Goal: Task Accomplishment & Management: Manage account settings

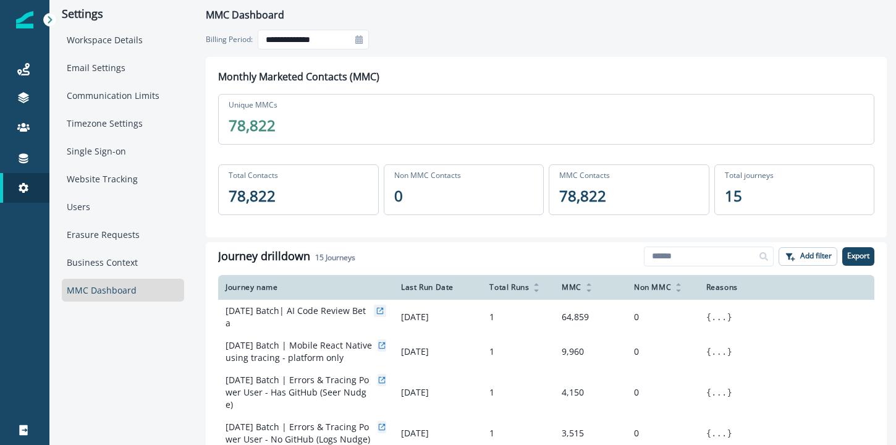
scroll to position [23, 0]
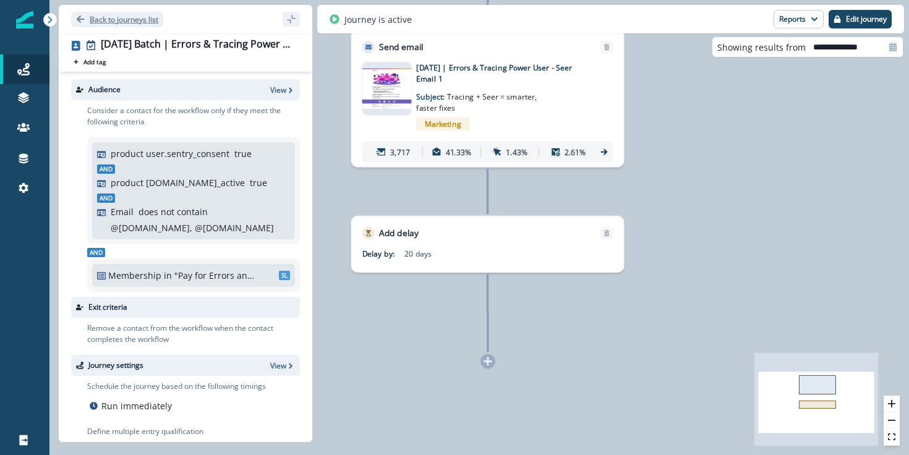
click at [132, 22] on p "Back to journeys list" at bounding box center [124, 19] width 69 height 11
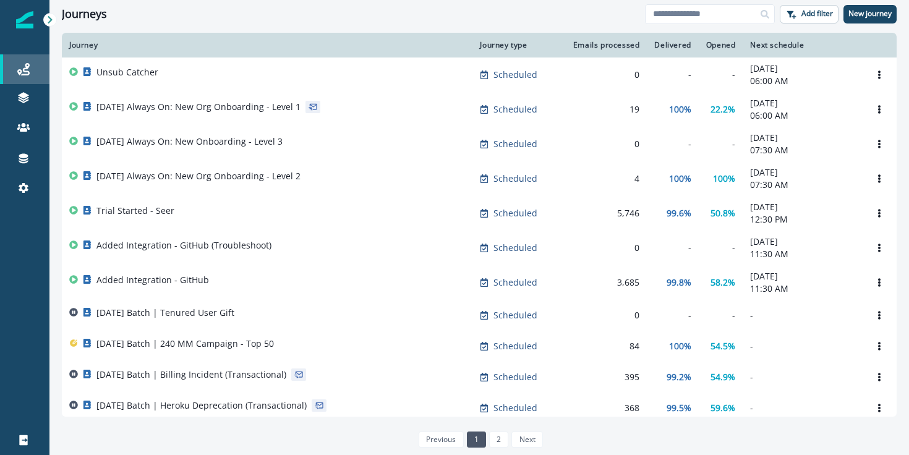
click at [27, 75] on div "Journeys" at bounding box center [25, 69] width 40 height 15
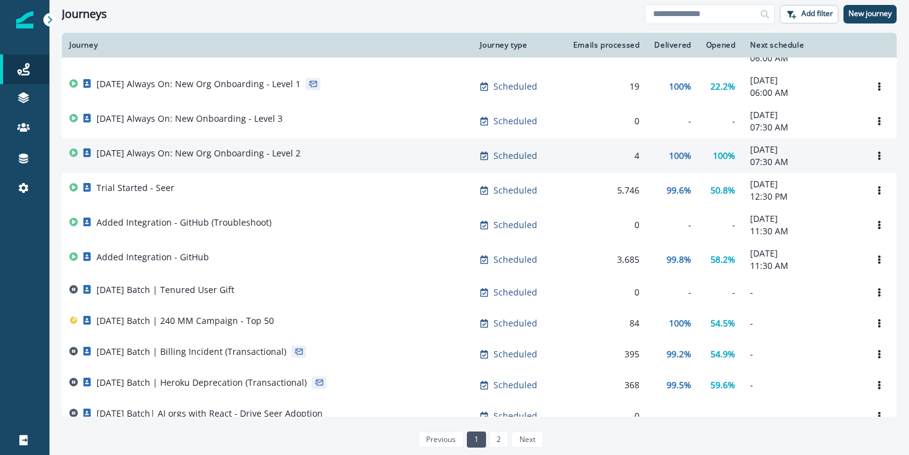
scroll to position [26, 0]
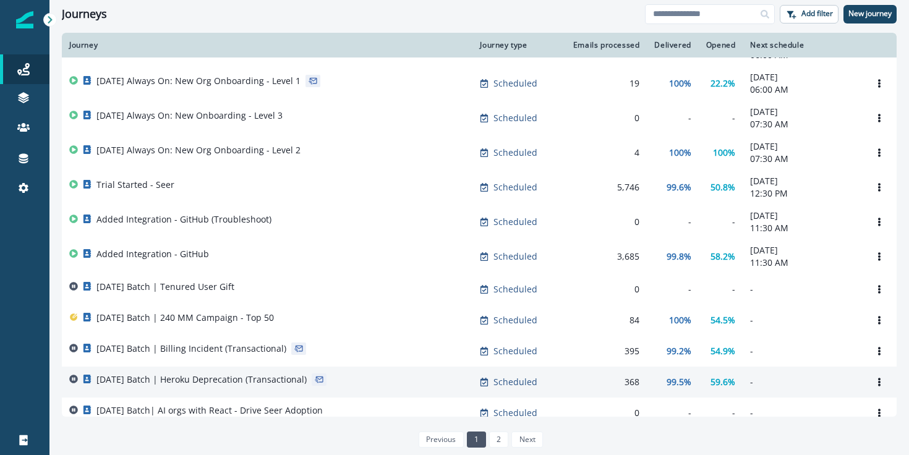
click at [185, 378] on p "[DATE] Batch | Heroku Deprecation (Transactional)" at bounding box center [201, 379] width 210 height 12
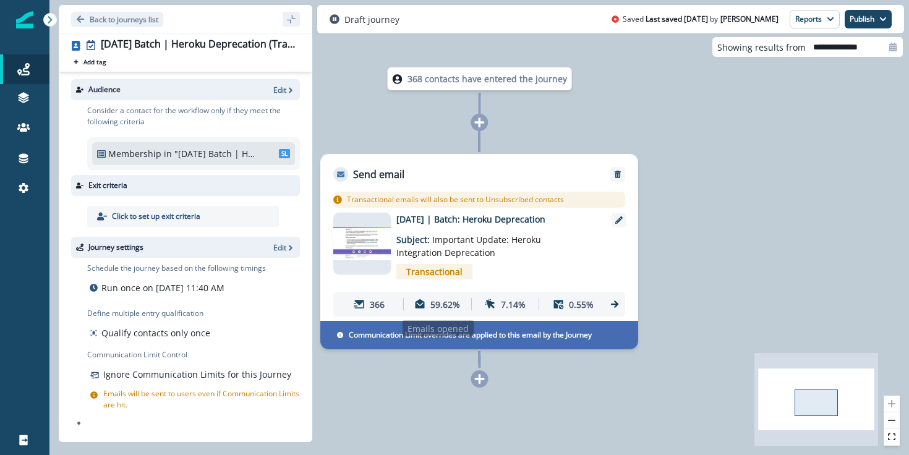
click at [436, 299] on p "59.62%" at bounding box center [445, 304] width 30 height 13
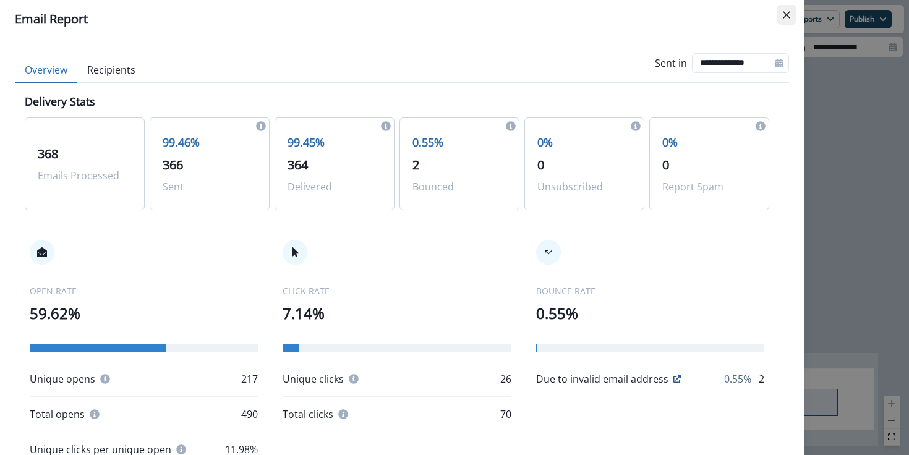
click at [783, 16] on icon "Close" at bounding box center [785, 14] width 7 height 7
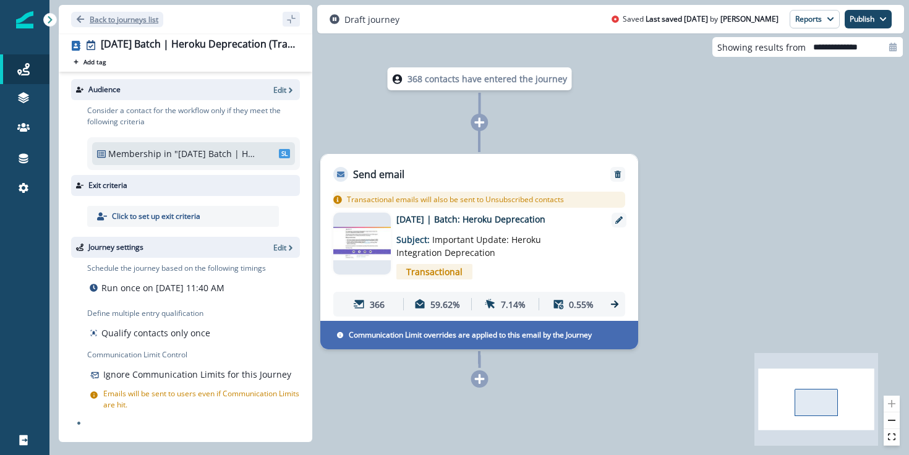
click at [127, 16] on p "Back to journeys list" at bounding box center [124, 19] width 69 height 11
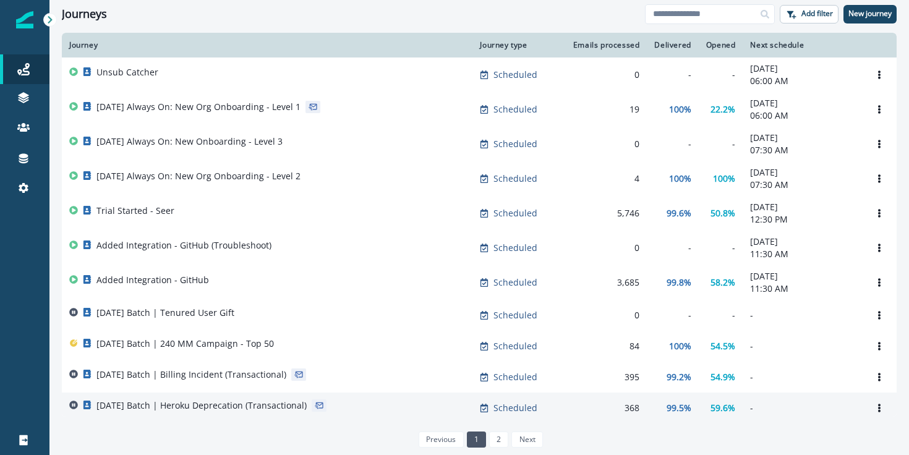
click at [261, 405] on p "[DATE] Batch | Heroku Deprecation (Transactional)" at bounding box center [201, 405] width 210 height 12
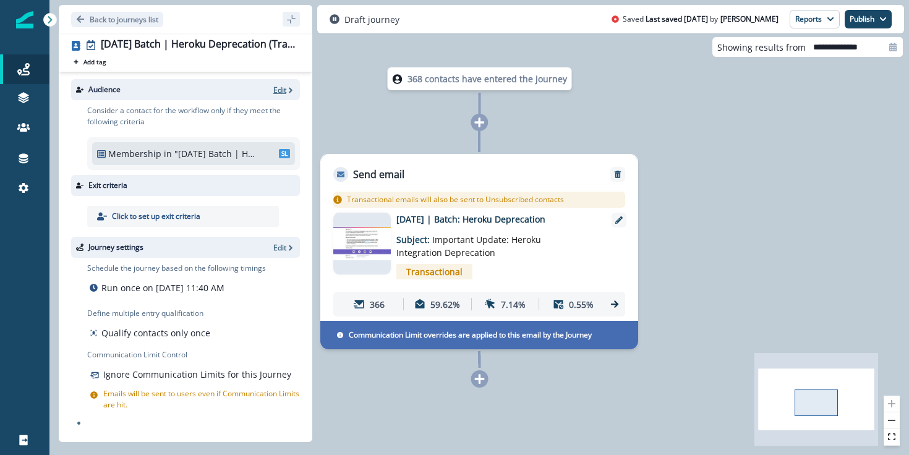
click at [284, 94] on p "Edit" at bounding box center [279, 90] width 13 height 11
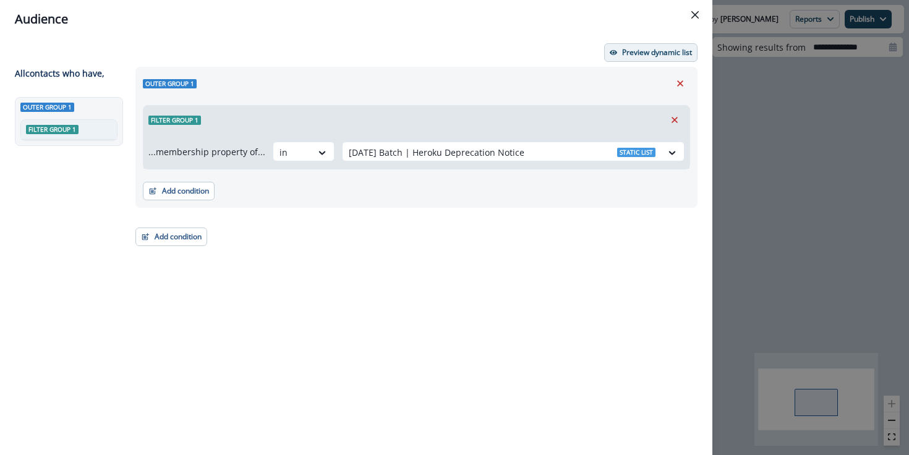
click at [664, 53] on p "Preview dynamic list" at bounding box center [657, 52] width 70 height 9
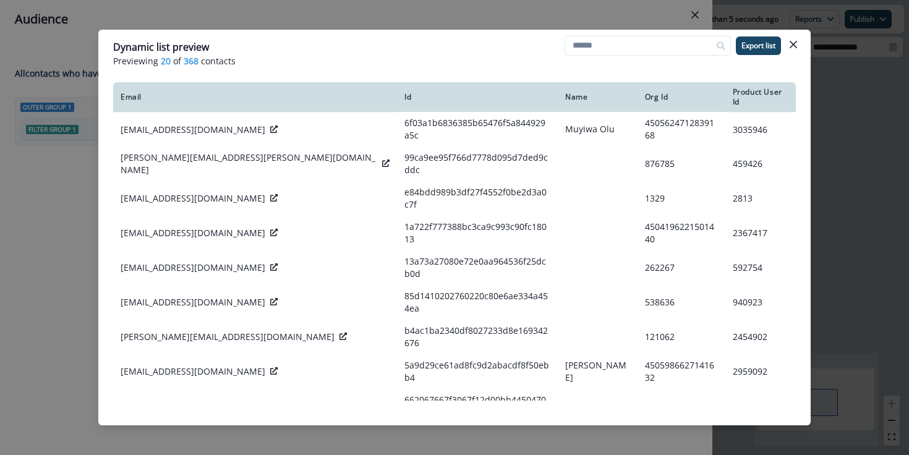
click at [869, 121] on div "Dynamic list preview Previewing 20 of 368 contacts Export list Email Id Name Or…" at bounding box center [454, 227] width 909 height 455
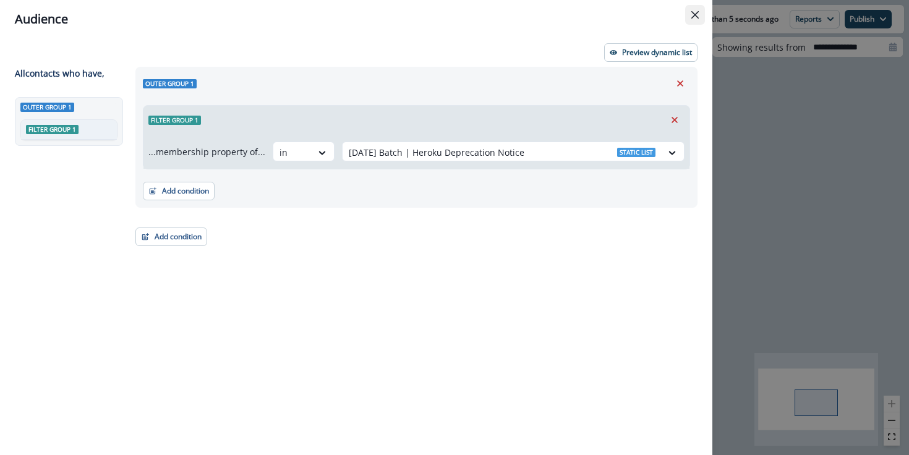
click at [697, 20] on button "Close" at bounding box center [695, 15] width 20 height 20
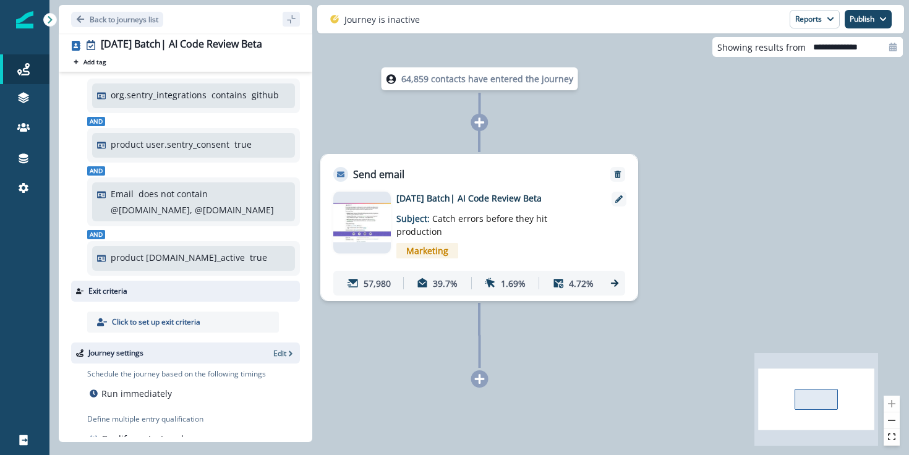
scroll to position [130, 0]
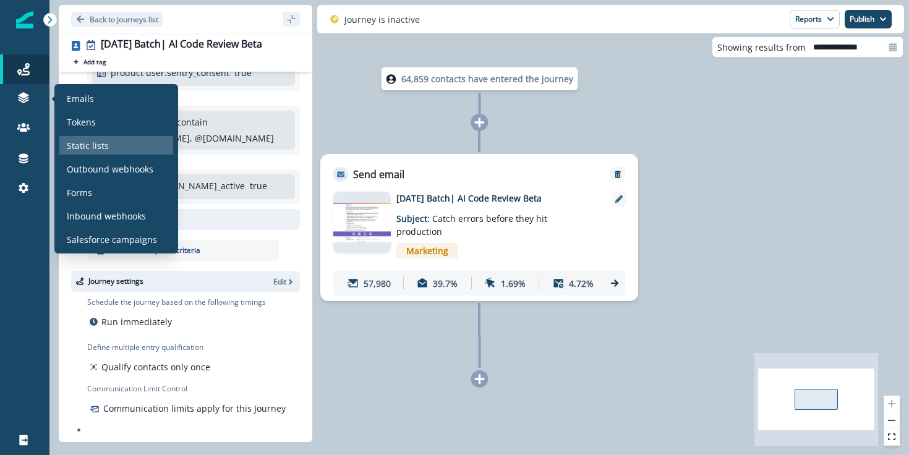
click at [72, 148] on p "Static lists" at bounding box center [88, 145] width 42 height 13
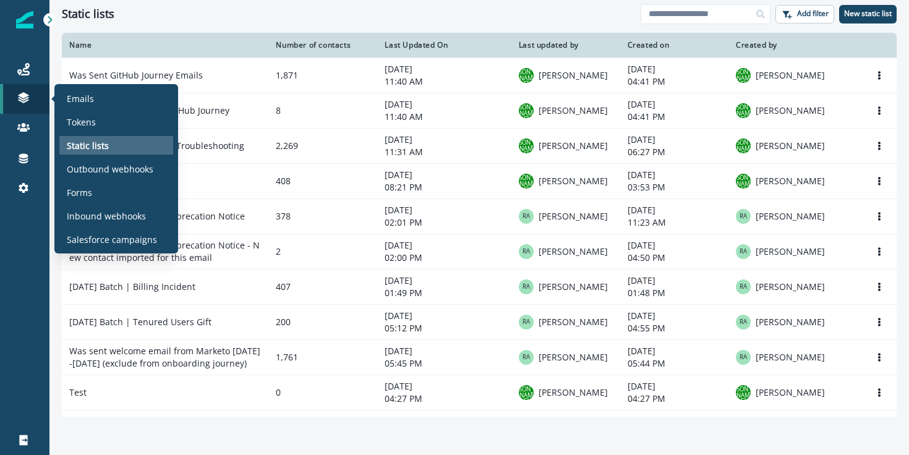
click at [95, 142] on p "Static lists" at bounding box center [88, 145] width 42 height 13
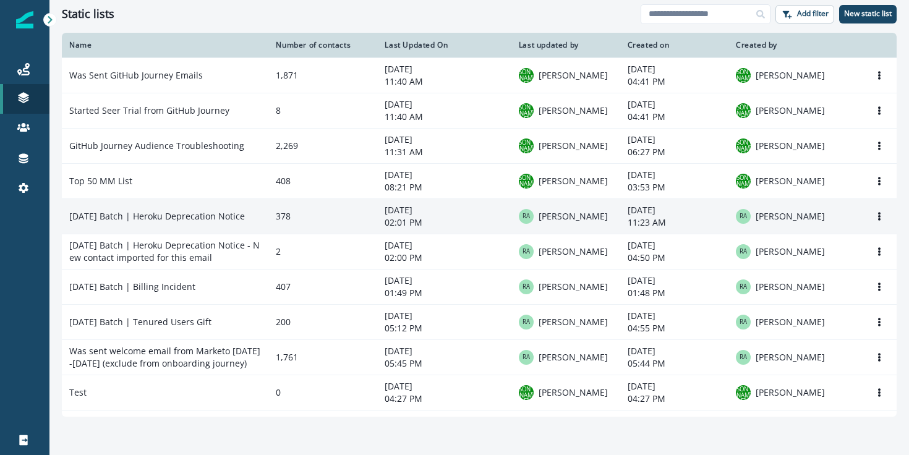
click at [249, 211] on td "[DATE] Batch | Heroku Deprecation Notice" at bounding box center [165, 215] width 206 height 35
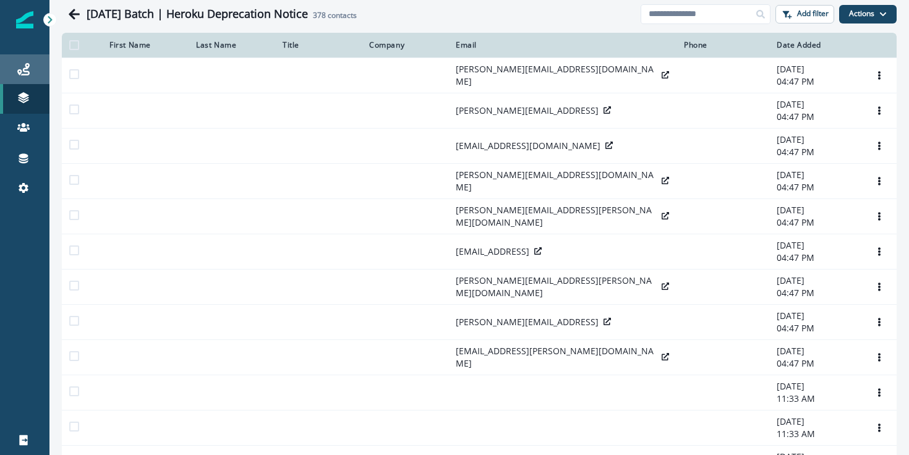
click at [30, 72] on div "Journeys" at bounding box center [25, 69] width 40 height 15
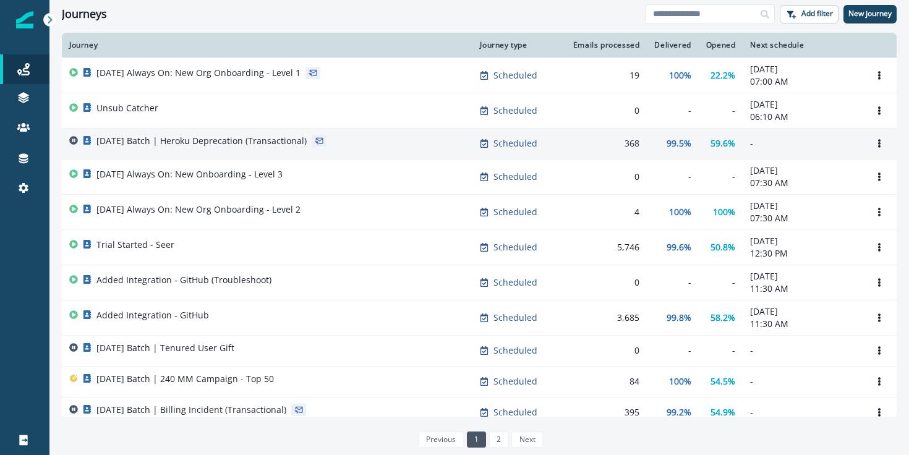
click at [256, 136] on p "[DATE] Batch | Heroku Deprecation (Transactional)" at bounding box center [201, 141] width 210 height 12
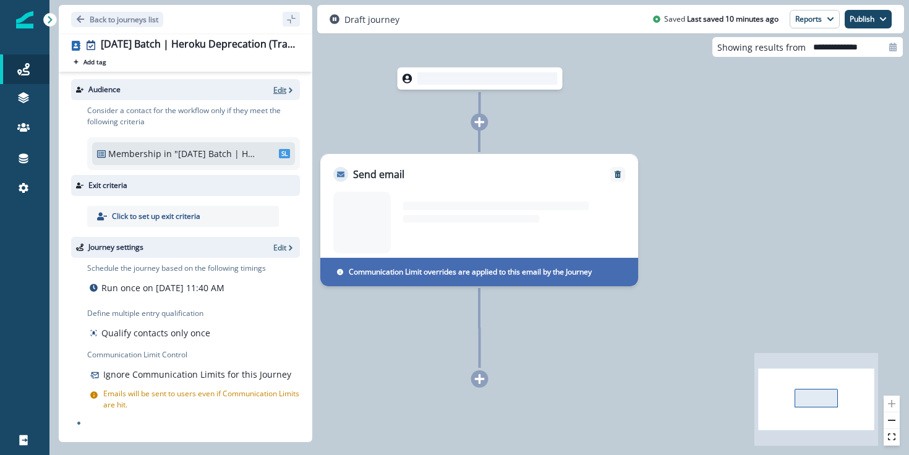
click at [286, 92] on p "Edit" at bounding box center [279, 90] width 13 height 11
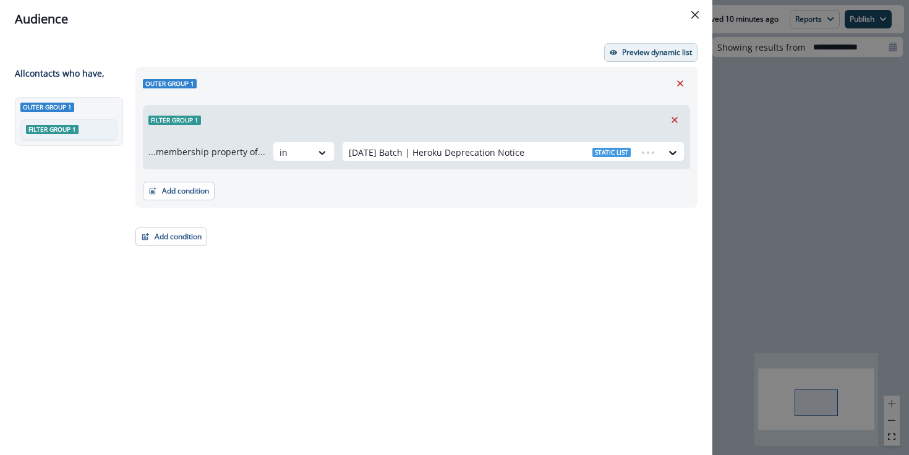
click at [639, 57] on button "Preview dynamic list" at bounding box center [650, 52] width 93 height 19
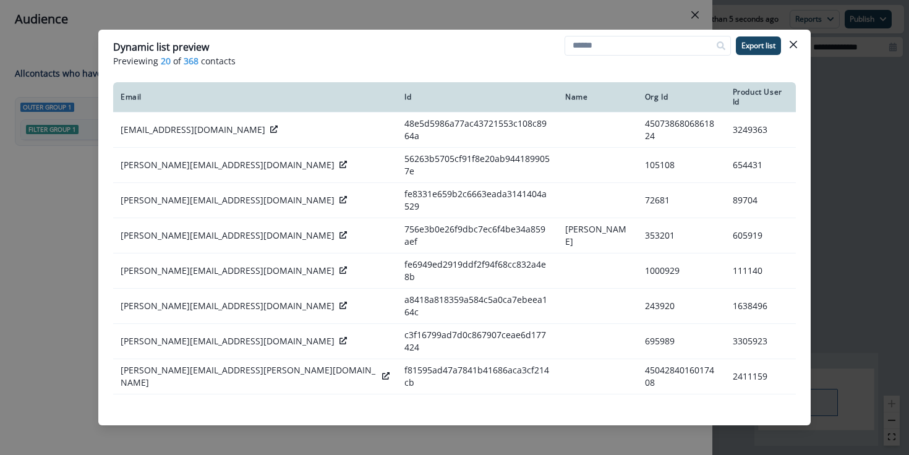
click at [880, 205] on div "Dynamic list preview Previewing 20 of 368 contacts Export list Email Id Name Or…" at bounding box center [454, 227] width 909 height 455
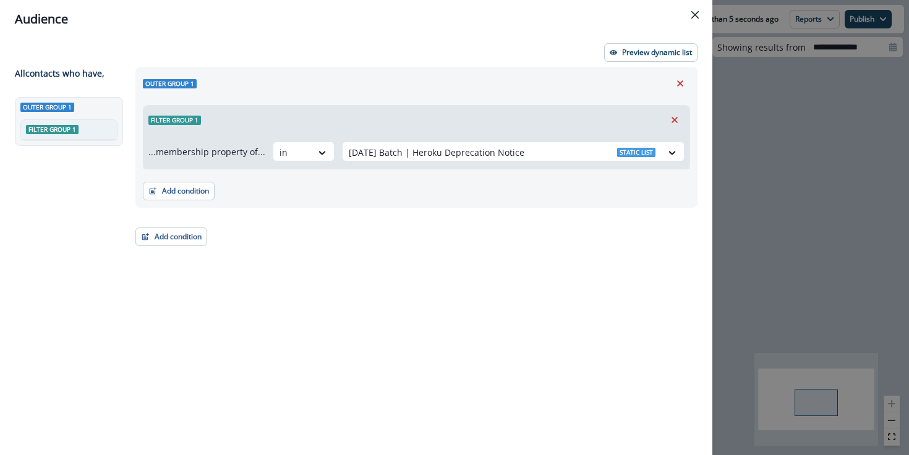
click at [740, 135] on div "Audience Preview dynamic list All contact s who have, Outer group 1 Filter grou…" at bounding box center [454, 227] width 909 height 455
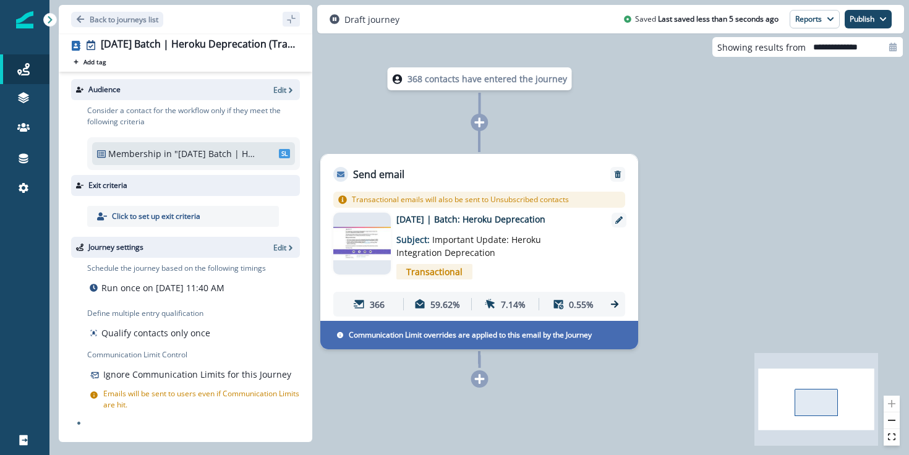
click at [464, 222] on p "[DATE] | Batch: Heroku Deprecation" at bounding box center [495, 219] width 198 height 13
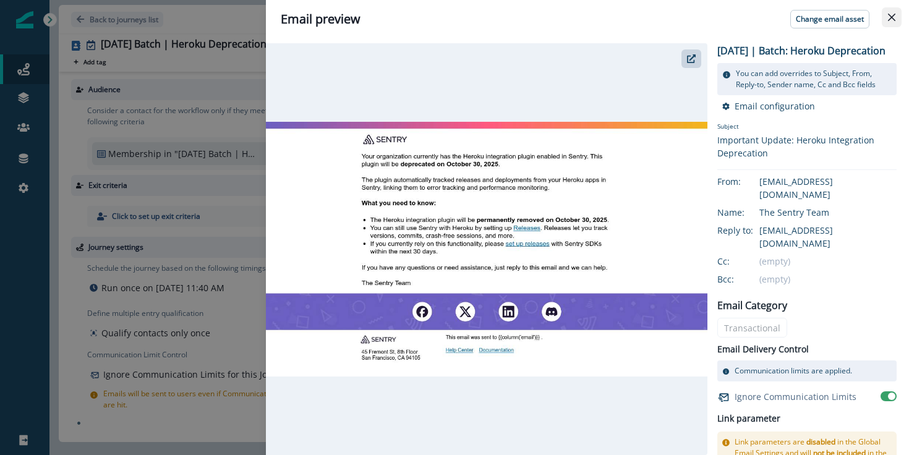
click at [897, 23] on button "Close" at bounding box center [891, 17] width 20 height 20
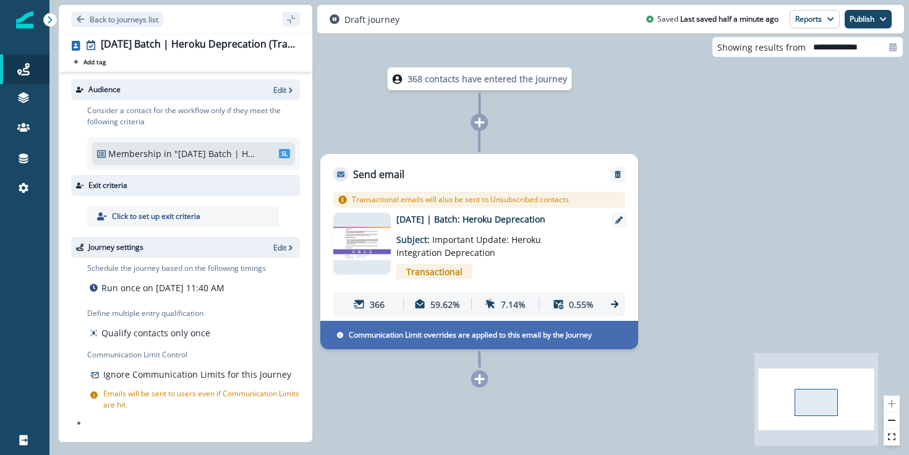
click at [445, 176] on div "Send email" at bounding box center [479, 168] width 316 height 27
click at [467, 329] on p "Communication Limit overrides are applied to this email by the Journey" at bounding box center [470, 334] width 243 height 11
click at [376, 302] on p "366" at bounding box center [377, 304] width 15 height 13
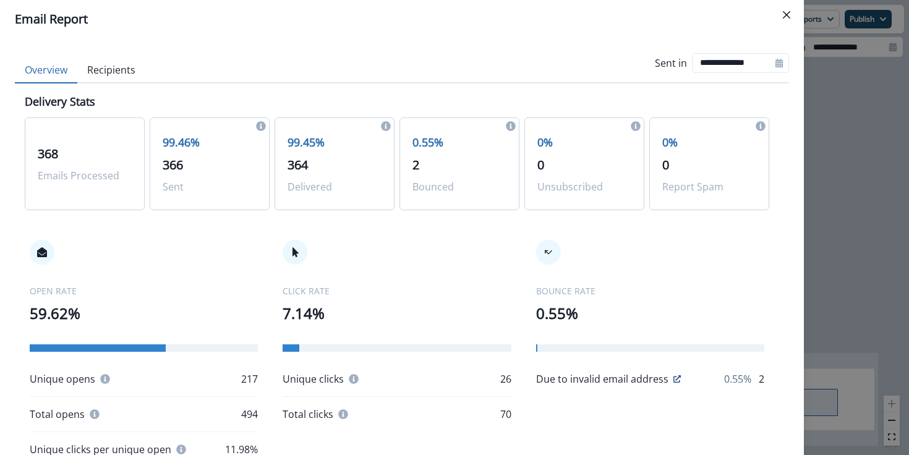
click at [442, 169] on p "2" at bounding box center [459, 165] width 94 height 19
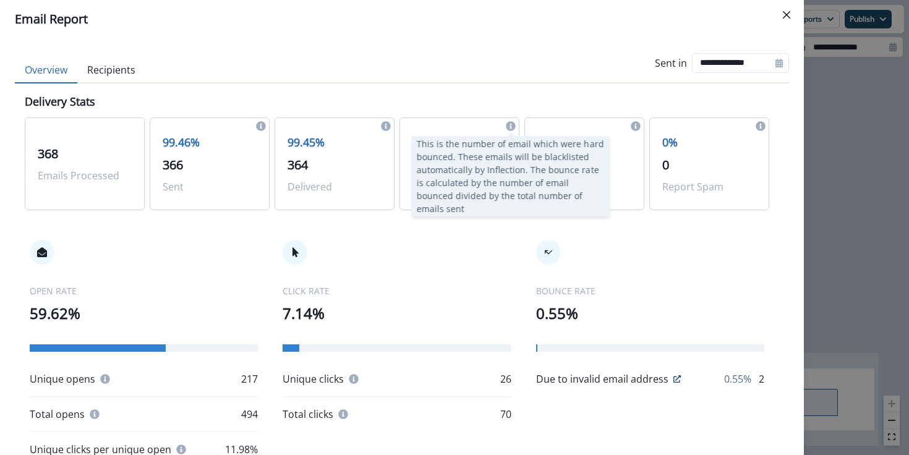
click at [509, 124] on icon at bounding box center [511, 126] width 10 height 10
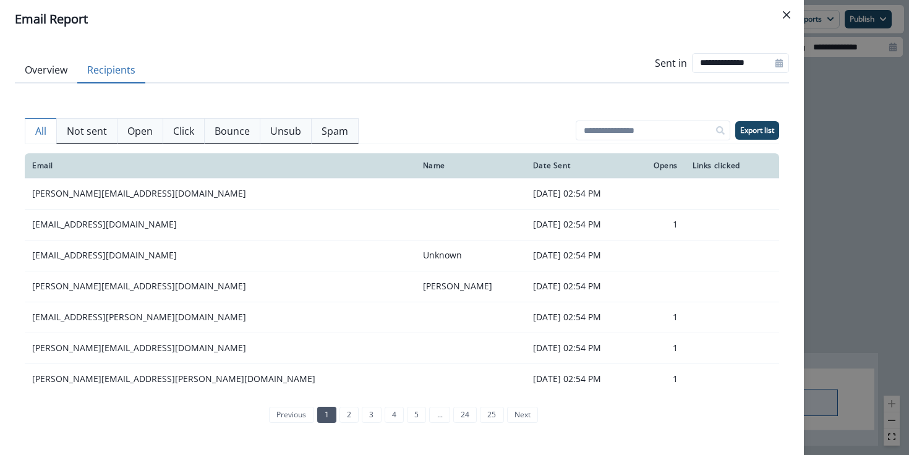
click at [110, 70] on button "Recipients" at bounding box center [111, 70] width 68 height 26
click at [248, 125] on p "Bounce" at bounding box center [231, 131] width 35 height 15
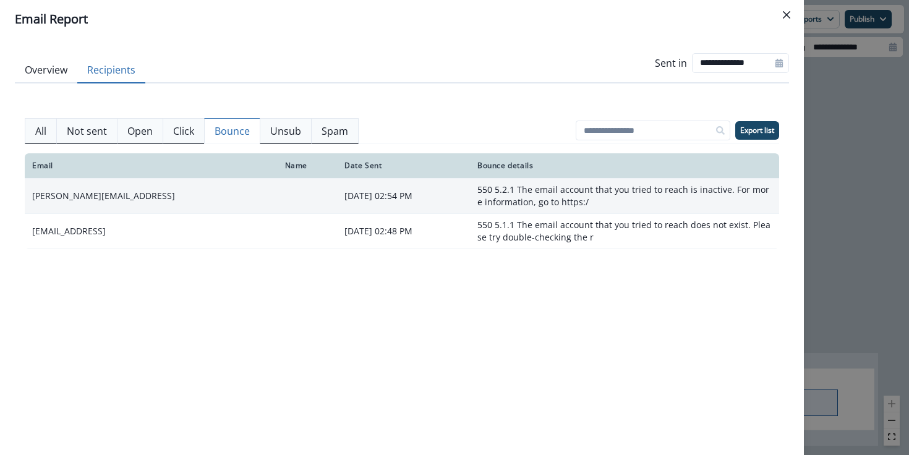
click at [77, 199] on td "[PERSON_NAME][EMAIL_ADDRESS]" at bounding box center [151, 195] width 253 height 35
drag, startPoint x: 77, startPoint y: 199, endPoint x: 109, endPoint y: 200, distance: 31.5
click at [109, 200] on td "[PERSON_NAME][EMAIL_ADDRESS]" at bounding box center [151, 195] width 253 height 35
copy td "[URL]"
click at [95, 197] on td "[PERSON_NAME][EMAIL_ADDRESS]" at bounding box center [151, 195] width 253 height 35
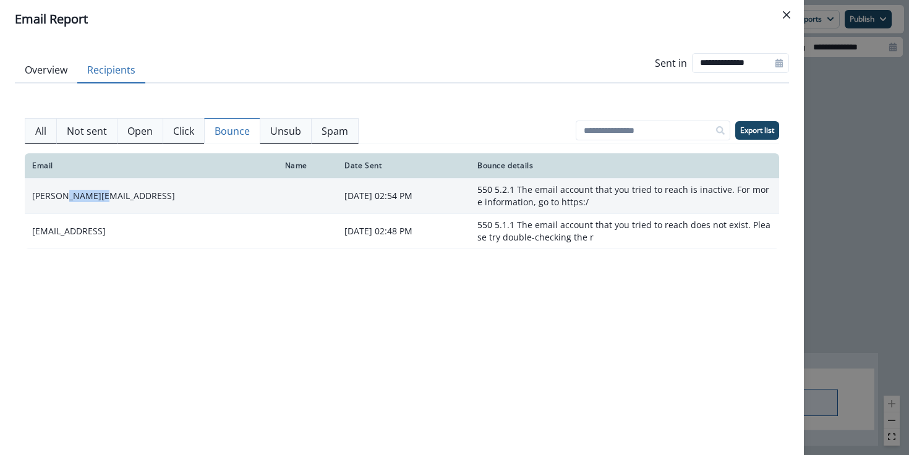
click at [95, 197] on td "[PERSON_NAME][EMAIL_ADDRESS]" at bounding box center [151, 195] width 253 height 35
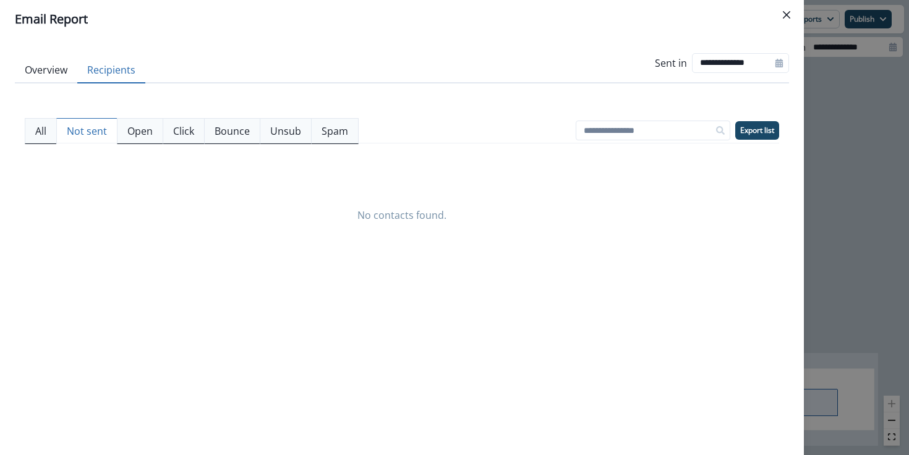
click at [87, 127] on p "Not sent" at bounding box center [87, 131] width 40 height 15
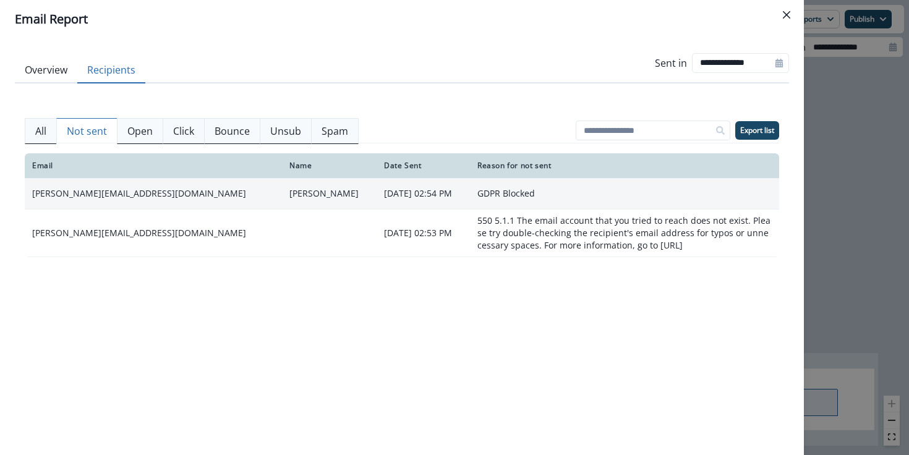
click at [91, 198] on td "[PERSON_NAME][EMAIL_ADDRESS][DOMAIN_NAME]" at bounding box center [153, 193] width 257 height 31
copy td "[PERSON_NAME][EMAIL_ADDRESS][DOMAIN_NAME]"
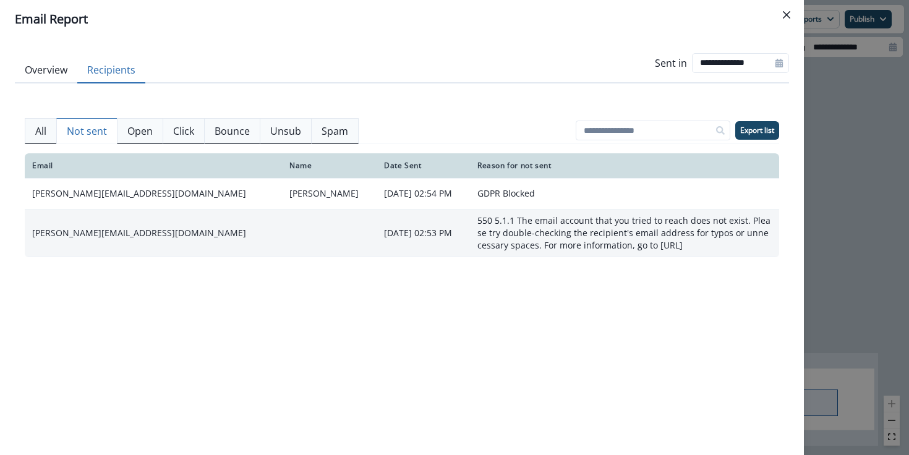
click at [110, 233] on td "[PERSON_NAME][EMAIL_ADDRESS][DOMAIN_NAME]" at bounding box center [153, 233] width 257 height 48
copy td "[PERSON_NAME][EMAIL_ADDRESS][DOMAIN_NAME]"
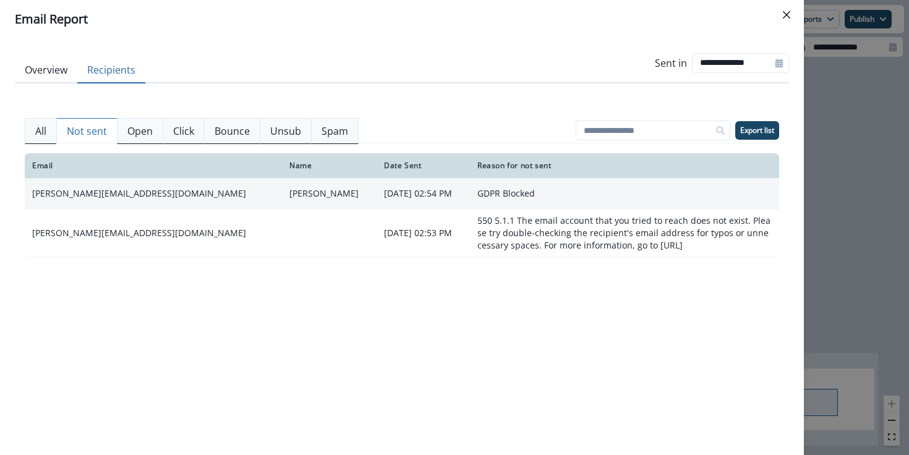
click at [85, 192] on td "[PERSON_NAME][EMAIL_ADDRESS][DOMAIN_NAME]" at bounding box center [153, 193] width 257 height 31
copy td "[PERSON_NAME][EMAIL_ADDRESS][DOMAIN_NAME]"
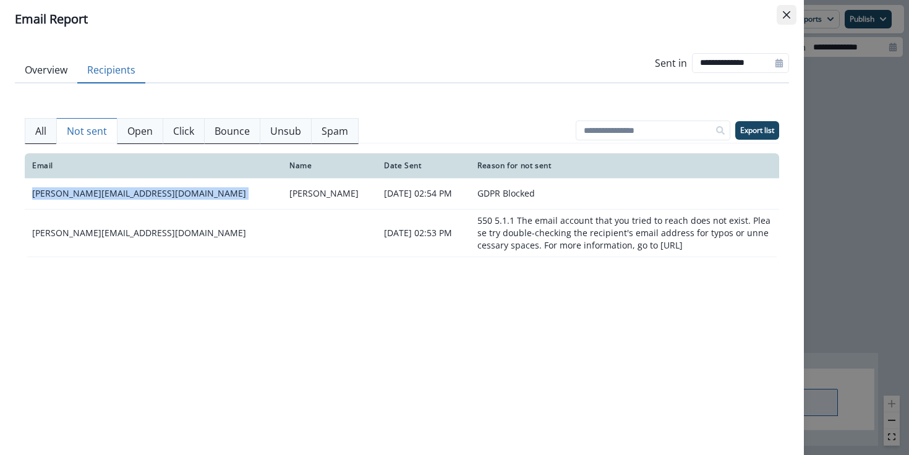
copy td "[PERSON_NAME][EMAIL_ADDRESS][DOMAIN_NAME]"
click at [143, 129] on p "Open" at bounding box center [139, 131] width 25 height 15
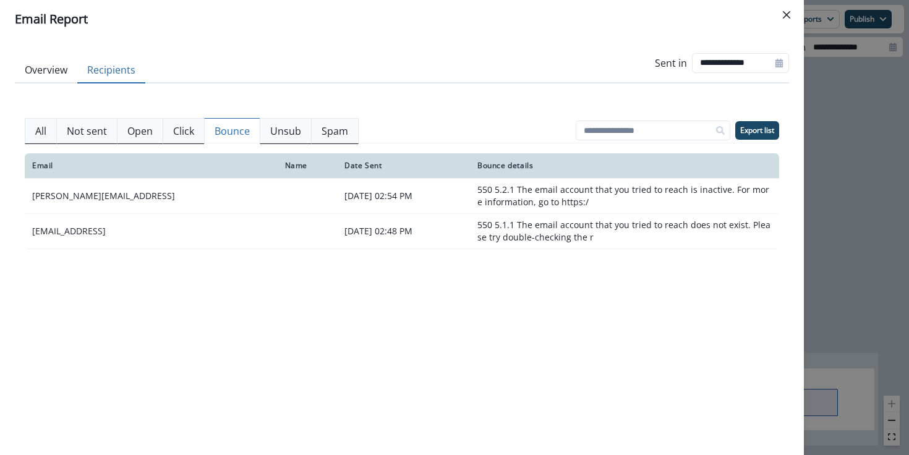
click at [232, 130] on p "Bounce" at bounding box center [231, 131] width 35 height 15
click at [284, 136] on p "Unsub" at bounding box center [285, 131] width 31 height 15
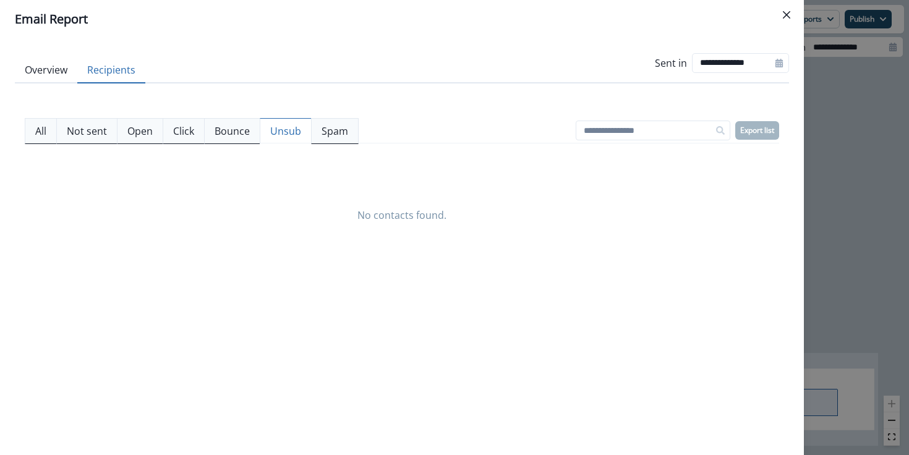
click at [227, 123] on button "Bounce" at bounding box center [232, 131] width 56 height 26
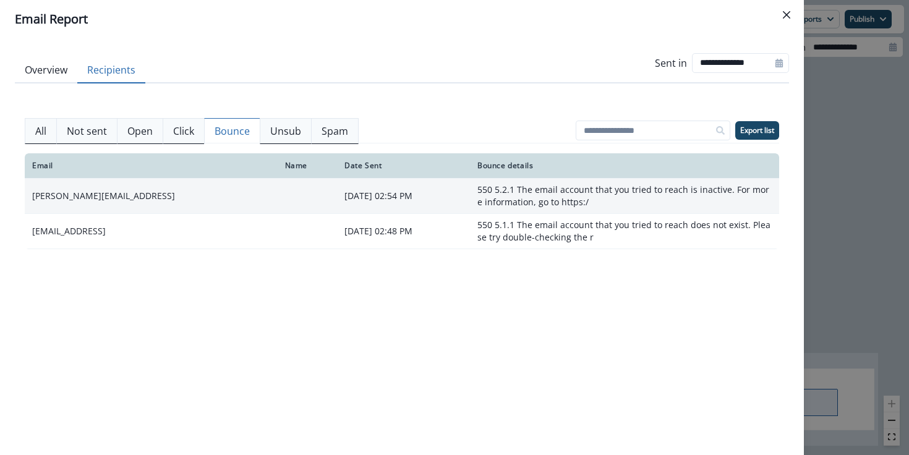
click at [80, 197] on td "[PERSON_NAME][EMAIL_ADDRESS]" at bounding box center [151, 195] width 253 height 35
copy td "[PERSON_NAME][EMAIL_ADDRESS]"
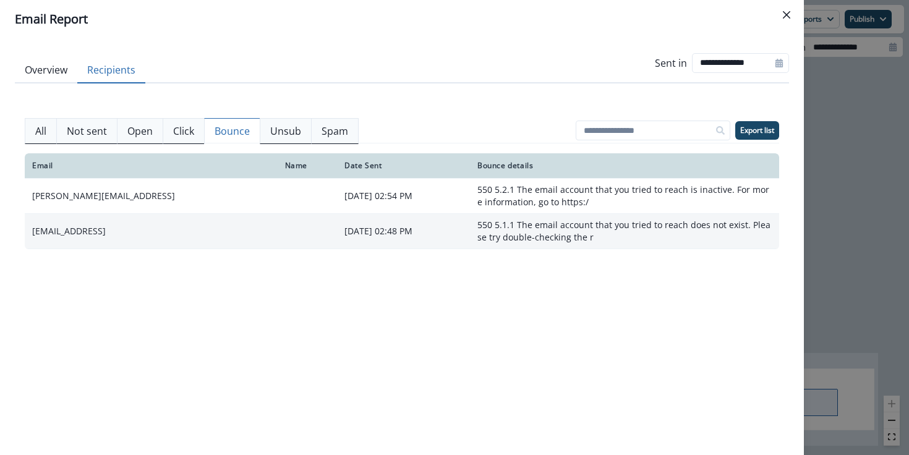
click at [59, 229] on td "[EMAIL_ADDRESS]" at bounding box center [151, 230] width 253 height 35
copy td "[EMAIL_ADDRESS]"
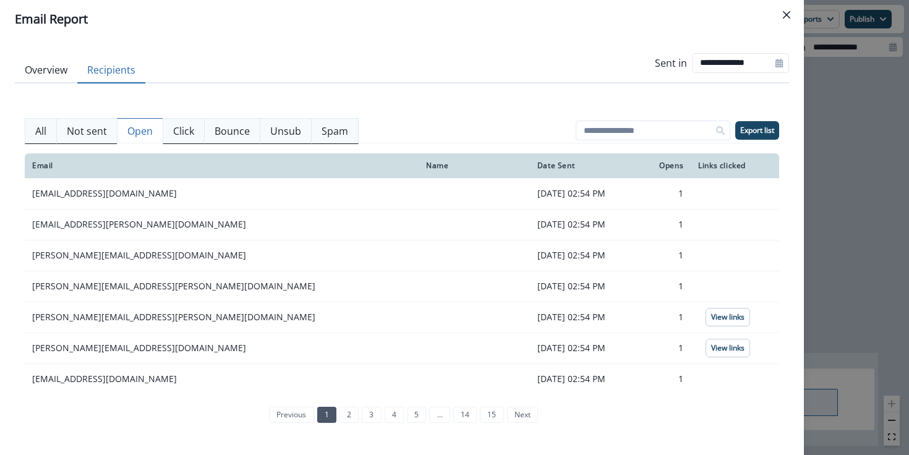
click at [132, 129] on p "Open" at bounding box center [139, 131] width 25 height 15
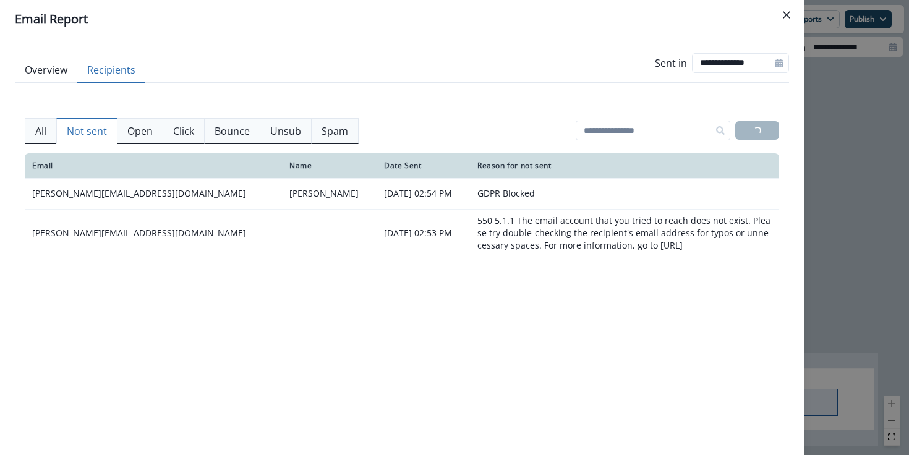
click at [77, 130] on p "Not sent" at bounding box center [87, 131] width 40 height 15
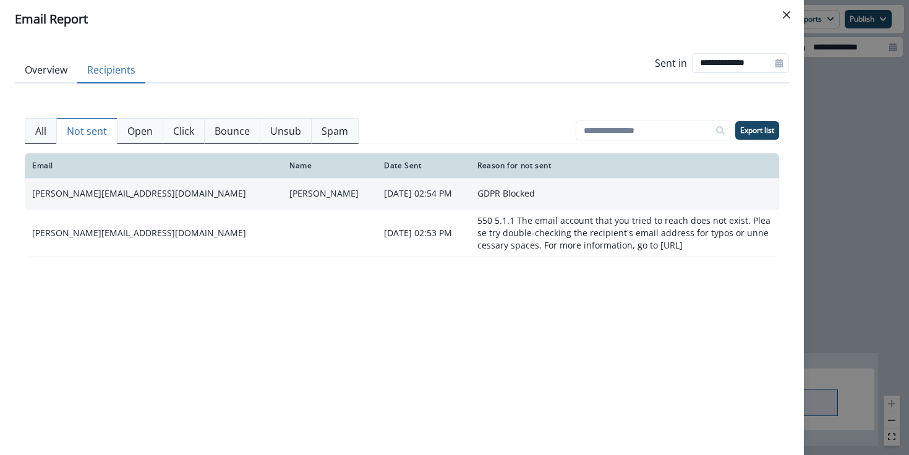
click at [514, 195] on td "GDPR Blocked" at bounding box center [624, 193] width 309 height 31
click at [70, 195] on td "[PERSON_NAME][EMAIL_ADDRESS][DOMAIN_NAME]" at bounding box center [153, 193] width 257 height 31
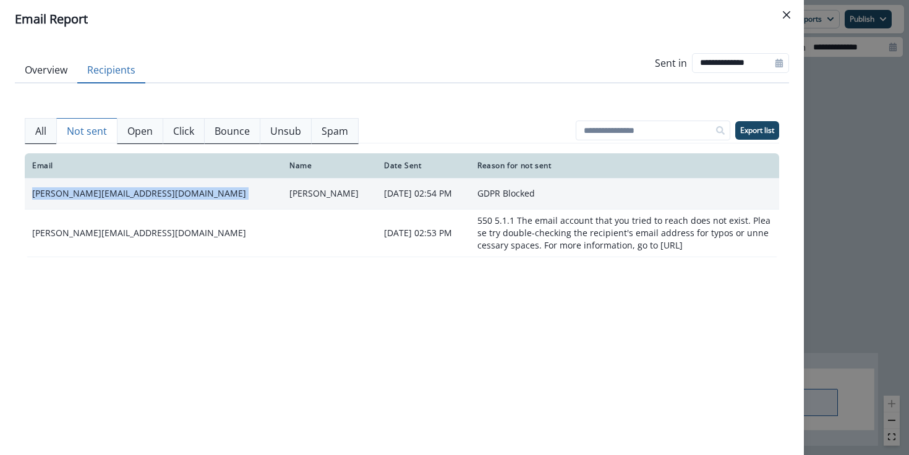
click at [70, 195] on td "[PERSON_NAME][EMAIL_ADDRESS][DOMAIN_NAME]" at bounding box center [153, 193] width 257 height 31
copy td "[PERSON_NAME][EMAIL_ADDRESS][DOMAIN_NAME]"
click at [386, 190] on p "[DATE] 02:54 PM" at bounding box center [423, 193] width 78 height 12
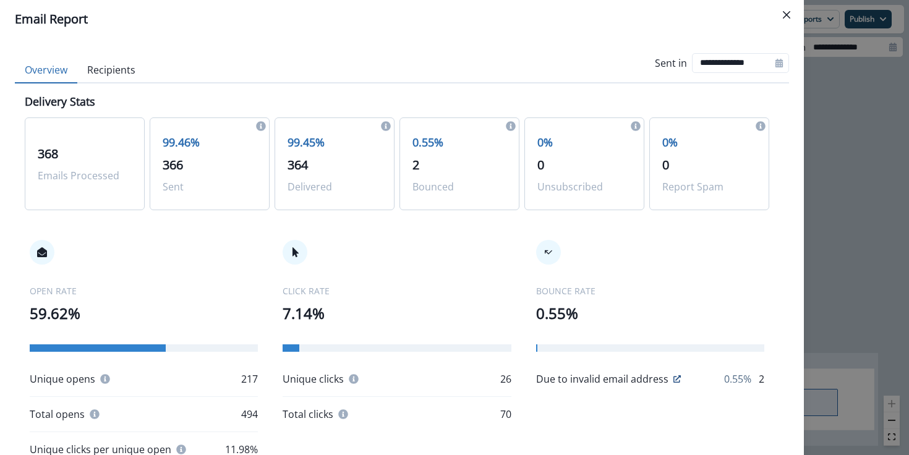
click at [62, 74] on button "Overview" at bounding box center [46, 70] width 62 height 26
click at [114, 73] on button "Recipients" at bounding box center [111, 70] width 68 height 26
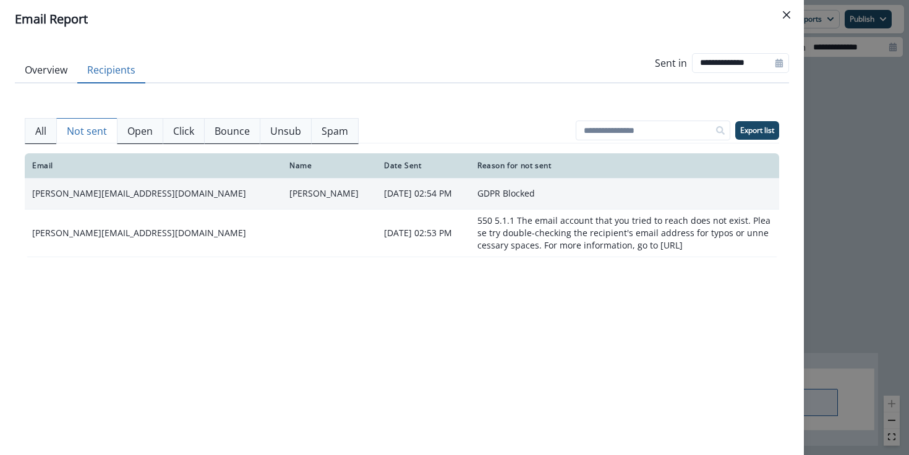
click at [67, 191] on td "[PERSON_NAME][EMAIL_ADDRESS][DOMAIN_NAME]" at bounding box center [153, 193] width 257 height 31
copy td "[PERSON_NAME][EMAIL_ADDRESS][DOMAIN_NAME]"
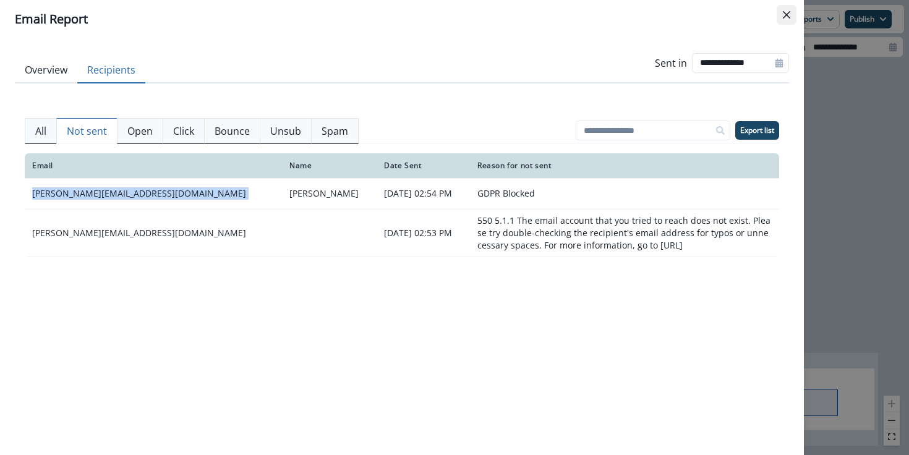
click at [783, 11] on icon "Close" at bounding box center [785, 14] width 7 height 7
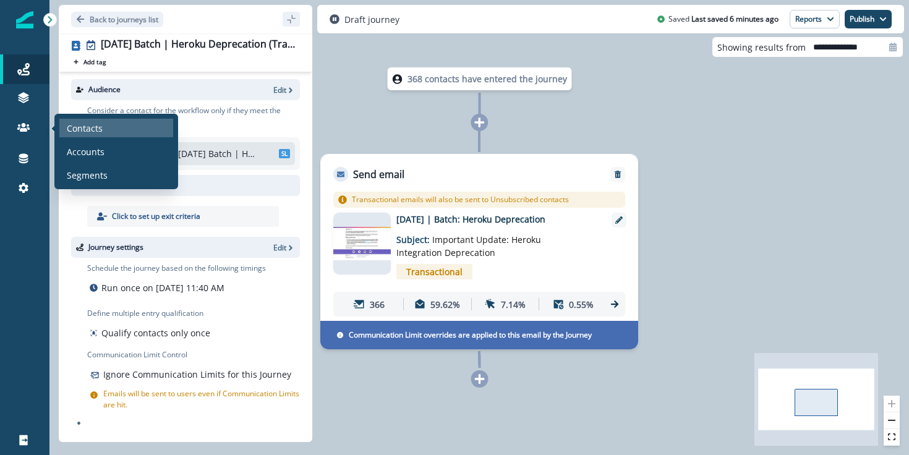
click at [74, 130] on p "Contacts" at bounding box center [85, 128] width 36 height 13
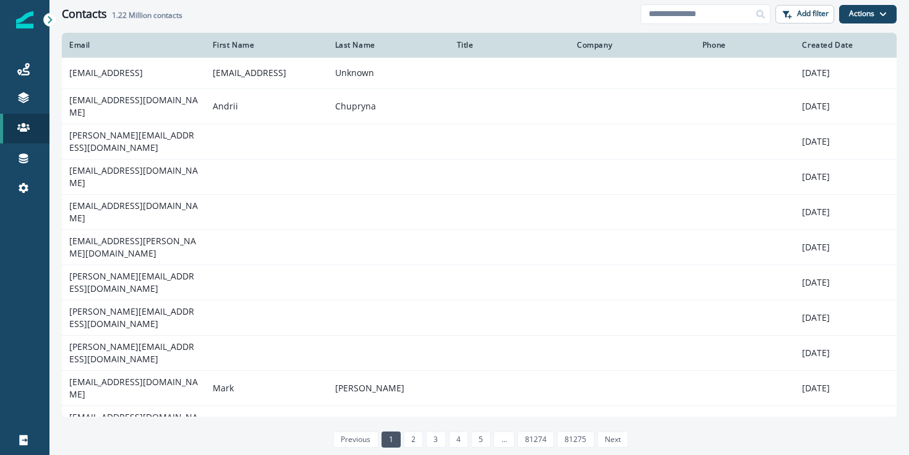
click at [734, 1] on div "Contacts 1.22 Million contacts Add filter Actions Create Contact Import Contacts" at bounding box center [478, 14] width 859 height 28
click at [735, 15] on input at bounding box center [705, 14] width 130 height 20
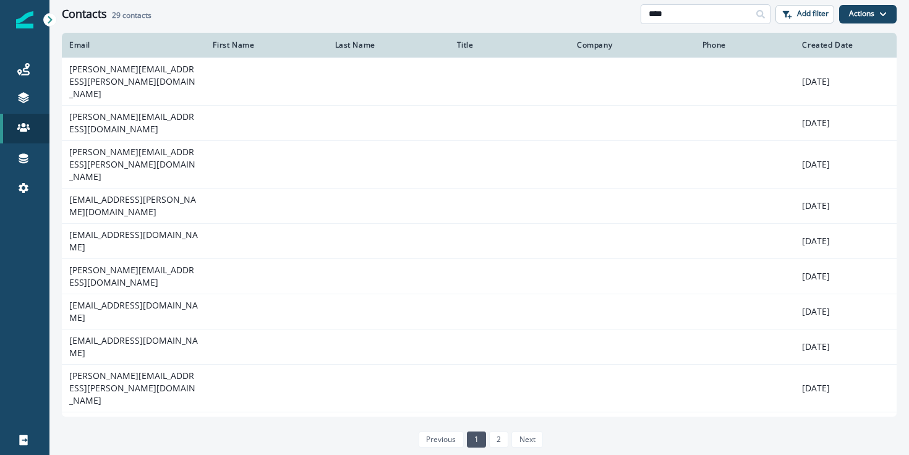
click at [708, 15] on input "****" at bounding box center [705, 14] width 130 height 20
type input "****"
click at [798, 5] on button "Add filter" at bounding box center [804, 14] width 59 height 19
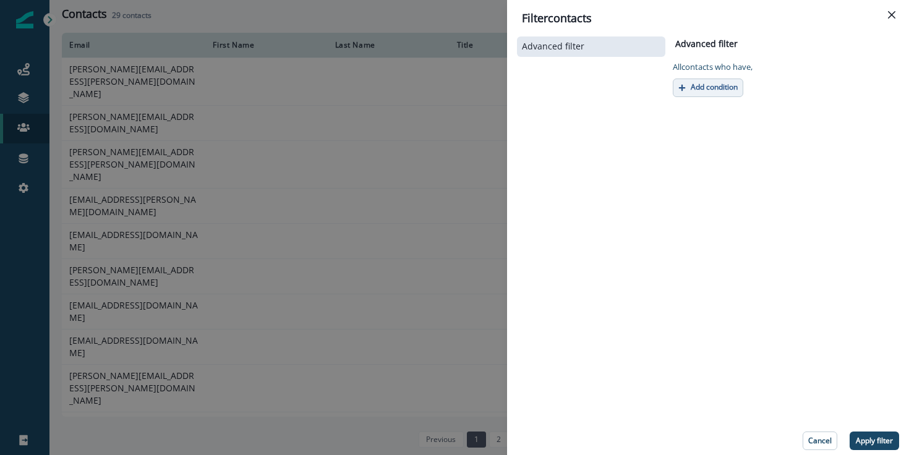
click at [720, 87] on p "Add condition" at bounding box center [713, 87] width 47 height 9
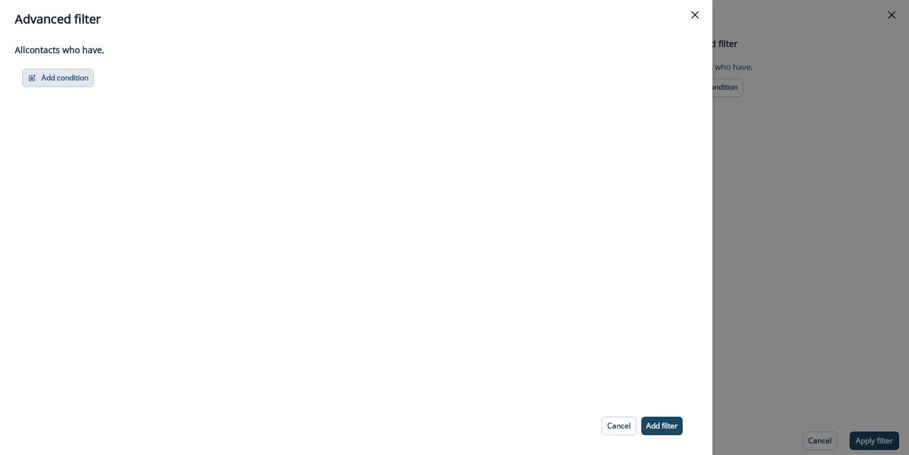
click at [78, 77] on button "Add condition" at bounding box center [58, 78] width 72 height 19
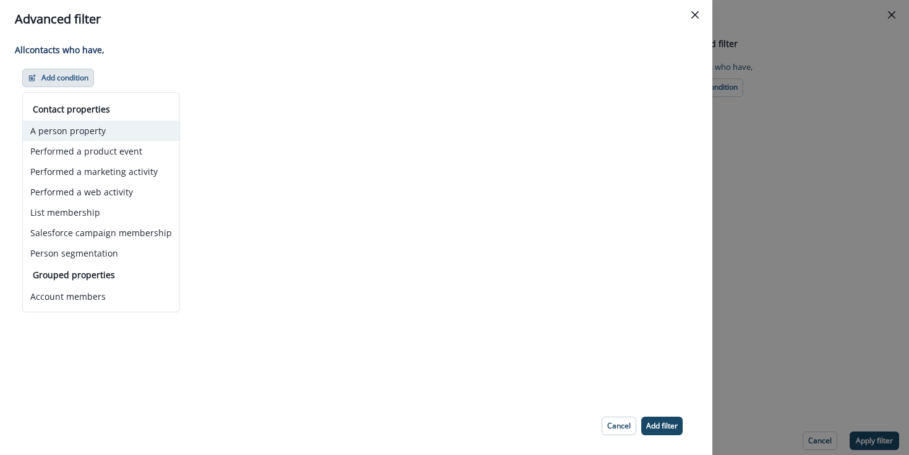
click at [66, 127] on button "A person property" at bounding box center [101, 131] width 156 height 20
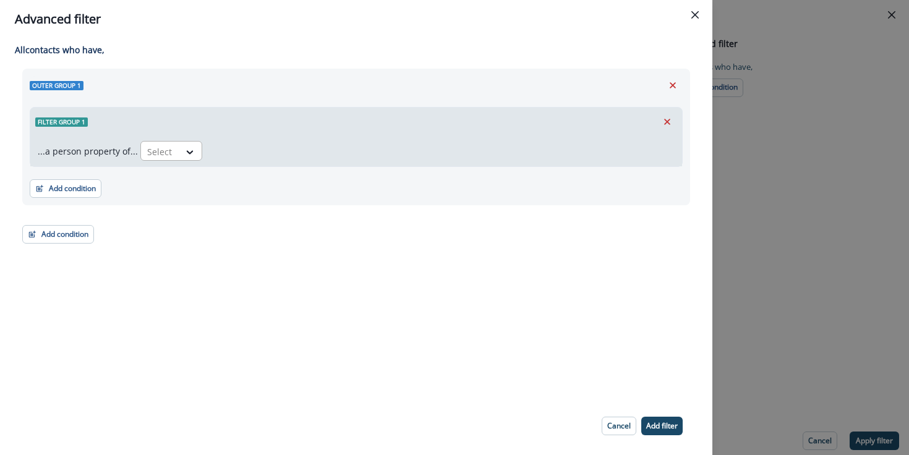
click at [170, 151] on div "Select" at bounding box center [160, 152] width 38 height 20
type input "*"
type input "***"
click at [166, 205] on div "org.slug" at bounding box center [206, 202] width 139 height 23
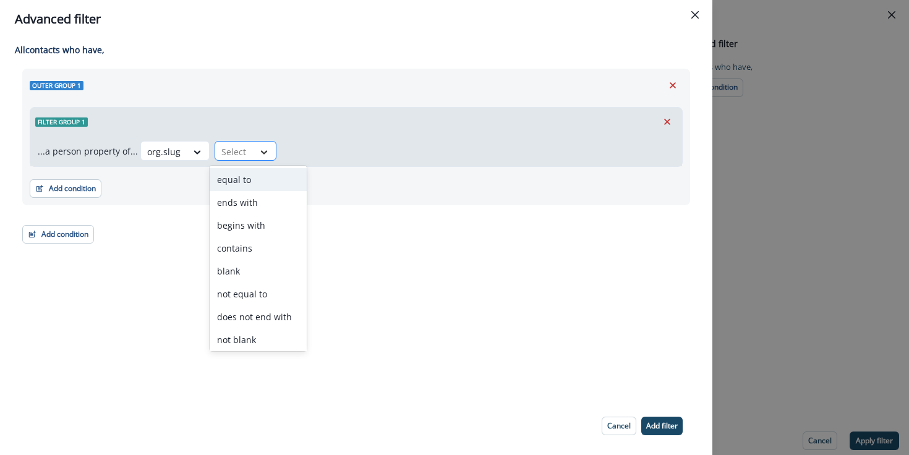
click at [258, 146] on icon at bounding box center [263, 152] width 11 height 12
click at [262, 182] on div "equal to" at bounding box center [258, 179] width 97 height 23
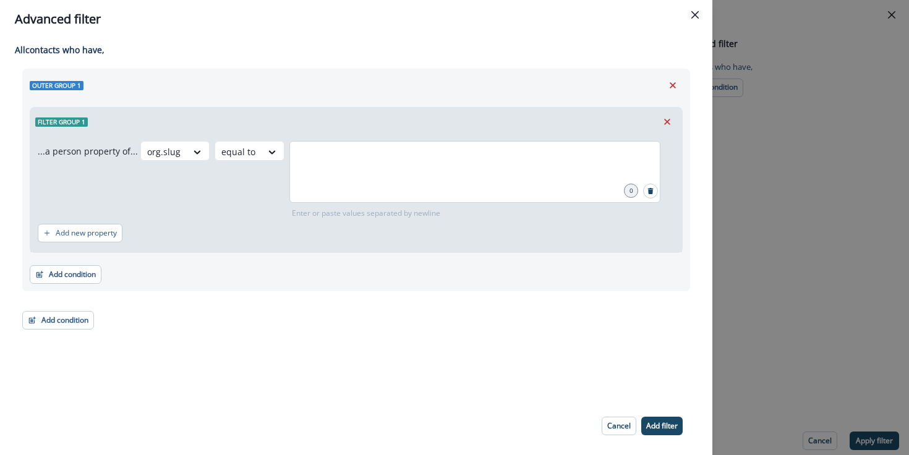
click at [377, 179] on div at bounding box center [474, 172] width 371 height 62
click at [666, 424] on p "Add filter" at bounding box center [662, 426] width 32 height 9
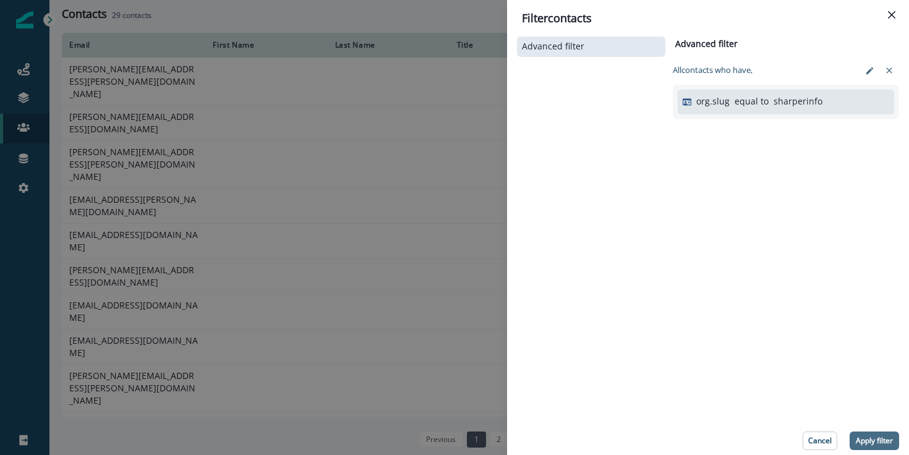
click at [881, 439] on p "Apply filter" at bounding box center [873, 440] width 37 height 9
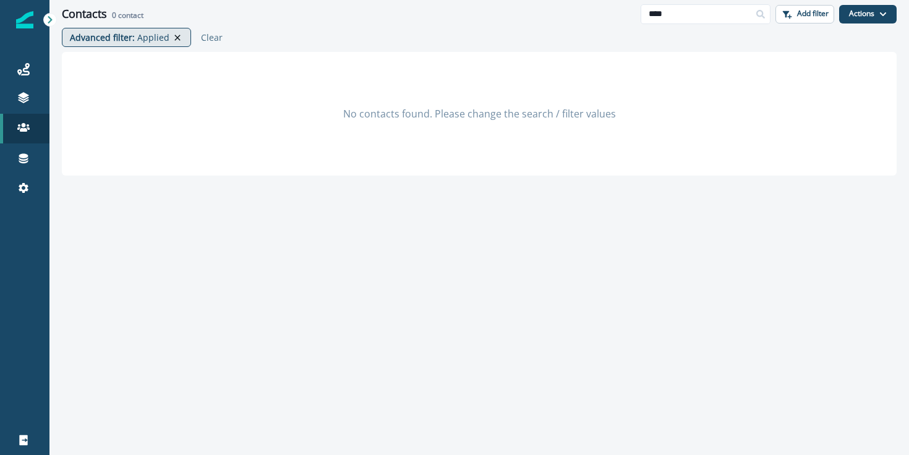
click at [176, 38] on icon at bounding box center [177, 38] width 11 height 10
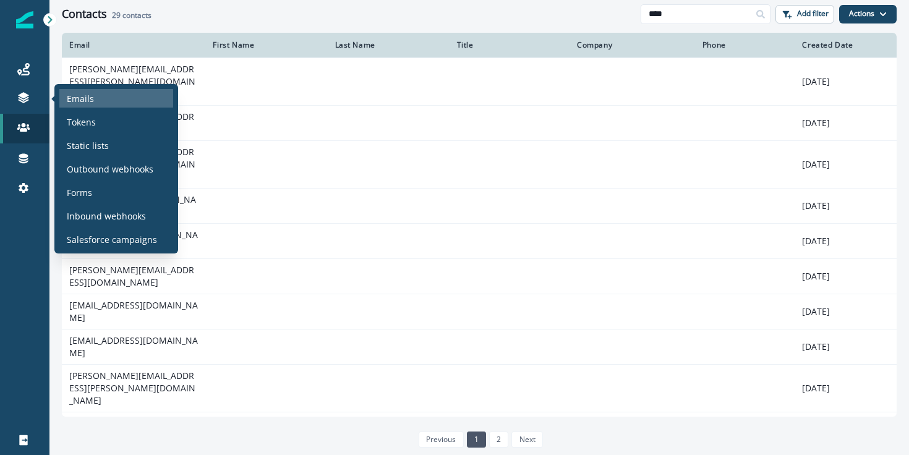
click at [76, 100] on p "Emails" at bounding box center [80, 98] width 27 height 13
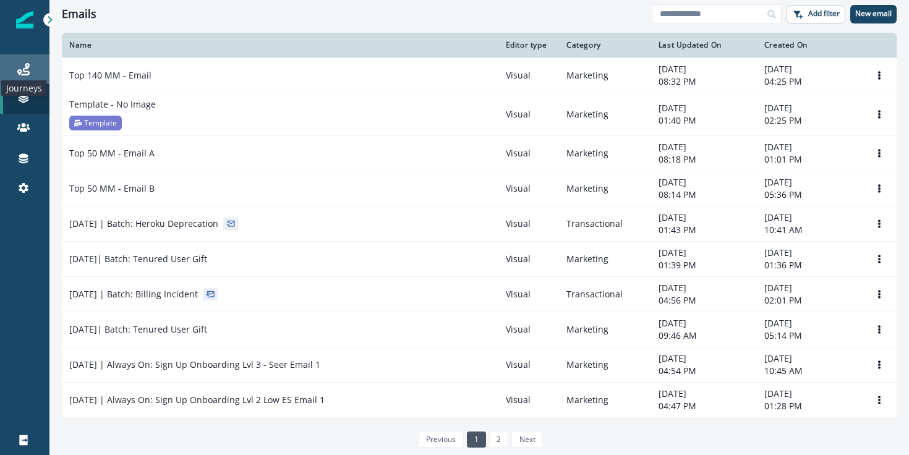
click at [18, 74] on icon at bounding box center [23, 69] width 12 height 12
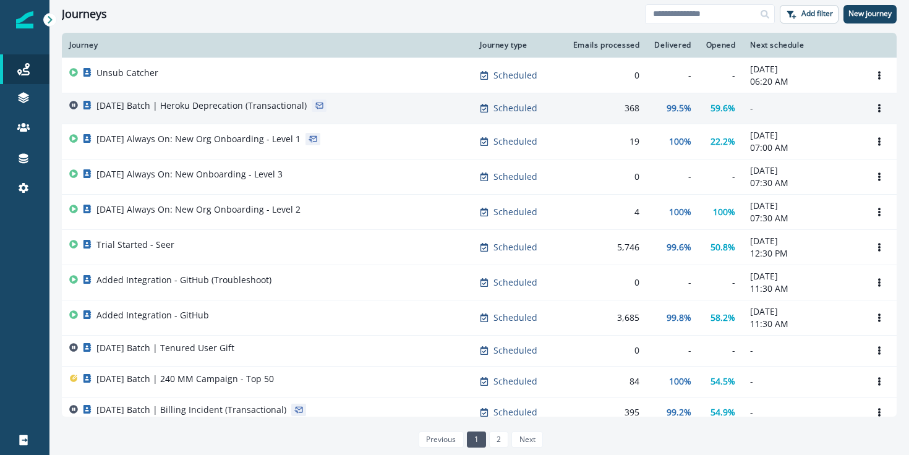
click at [253, 104] on p "[DATE] Batch | Heroku Deprecation (Transactional)" at bounding box center [201, 106] width 210 height 12
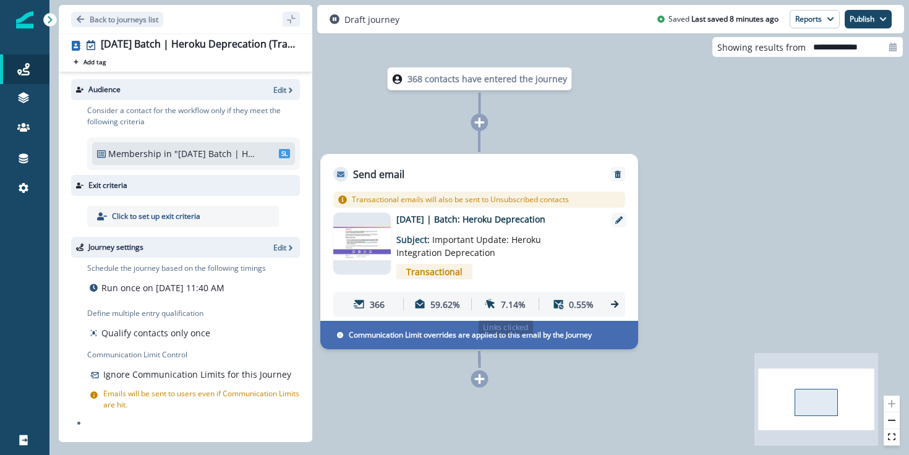
click at [473, 306] on div "366 59.62% 7.14% 0.55%" at bounding box center [471, 304] width 266 height 23
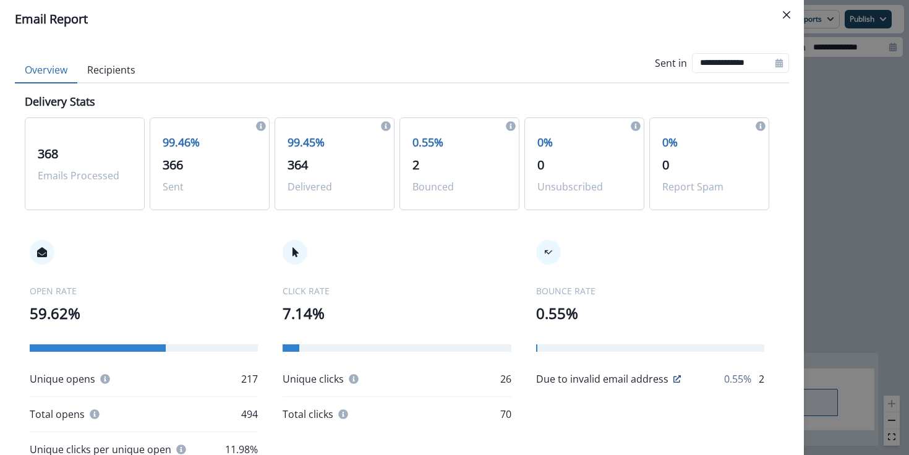
click at [456, 163] on p "2" at bounding box center [459, 165] width 94 height 19
click at [127, 64] on button "Recipients" at bounding box center [111, 70] width 68 height 26
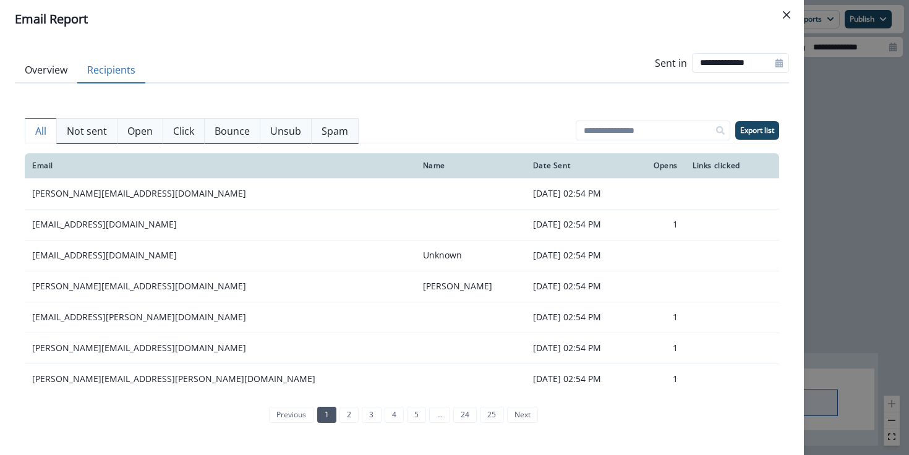
click at [93, 128] on p "Not sent" at bounding box center [87, 131] width 40 height 15
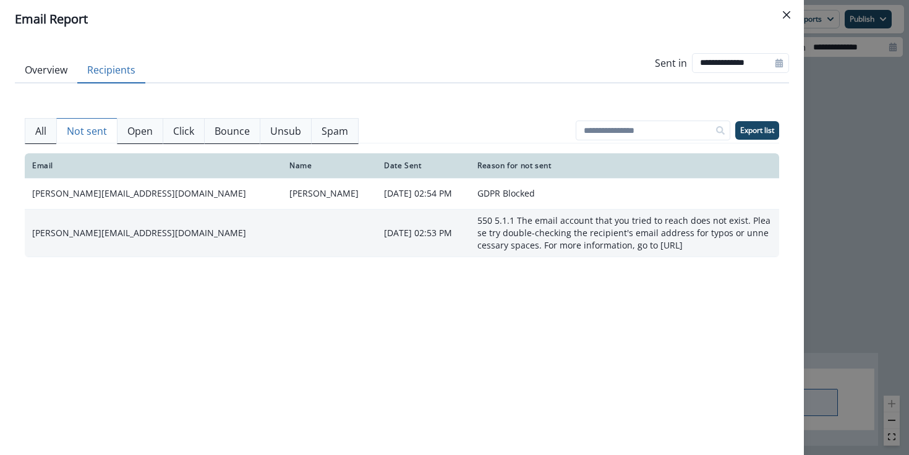
click at [96, 233] on td "[PERSON_NAME][EMAIL_ADDRESS][DOMAIN_NAME]" at bounding box center [153, 233] width 257 height 48
copy td "[PERSON_NAME][EMAIL_ADDRESS][DOMAIN_NAME]"
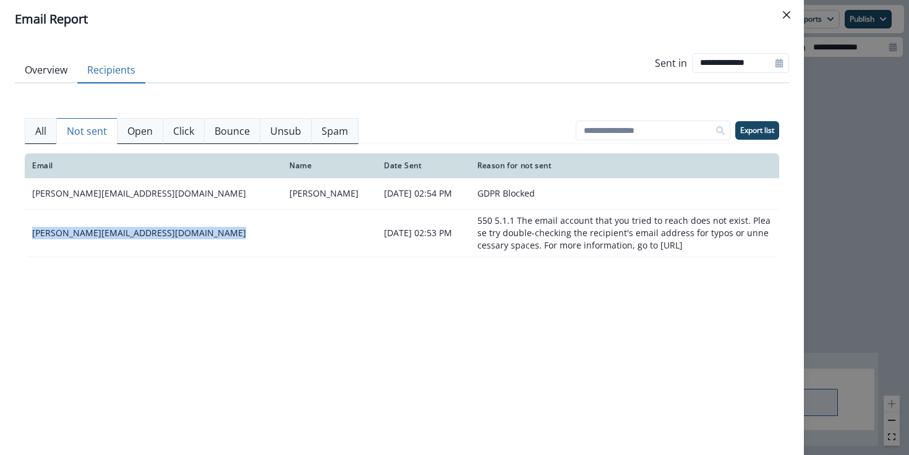
click at [240, 129] on p "Bounce" at bounding box center [231, 131] width 35 height 15
click at [89, 135] on p "Not sent" at bounding box center [87, 131] width 40 height 15
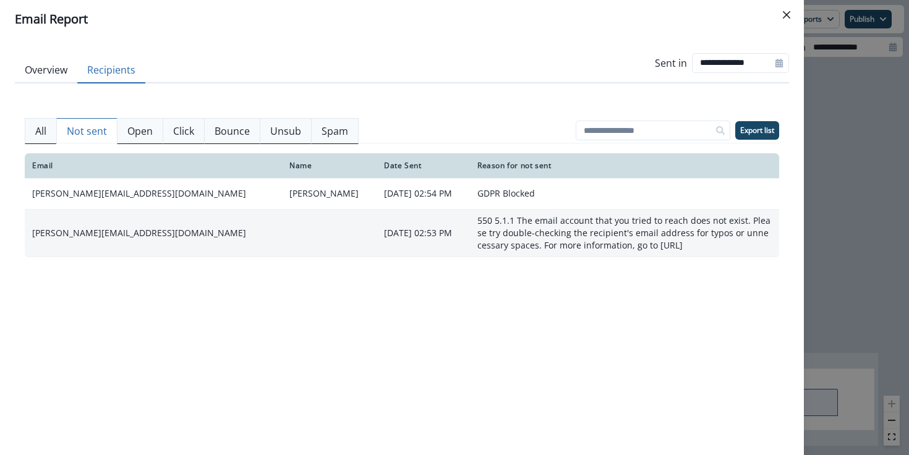
click at [384, 227] on p "[DATE] 02:53 PM" at bounding box center [423, 233] width 78 height 12
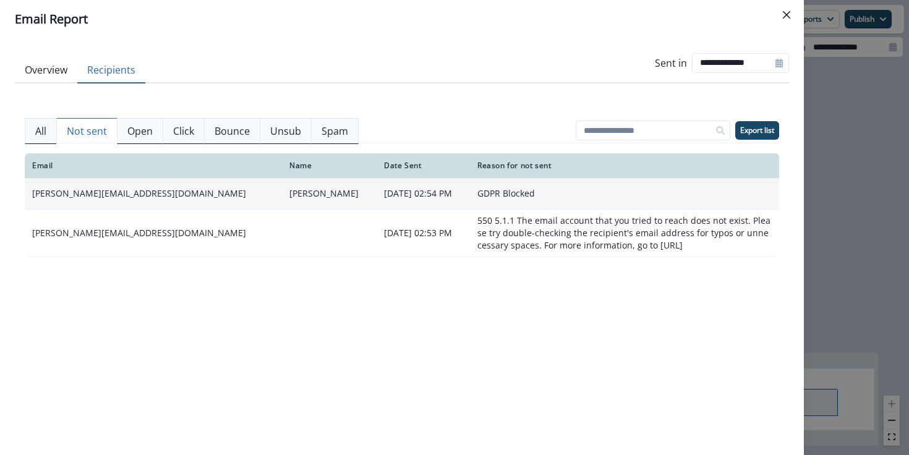
click at [282, 193] on td "[PERSON_NAME]" at bounding box center [329, 193] width 95 height 31
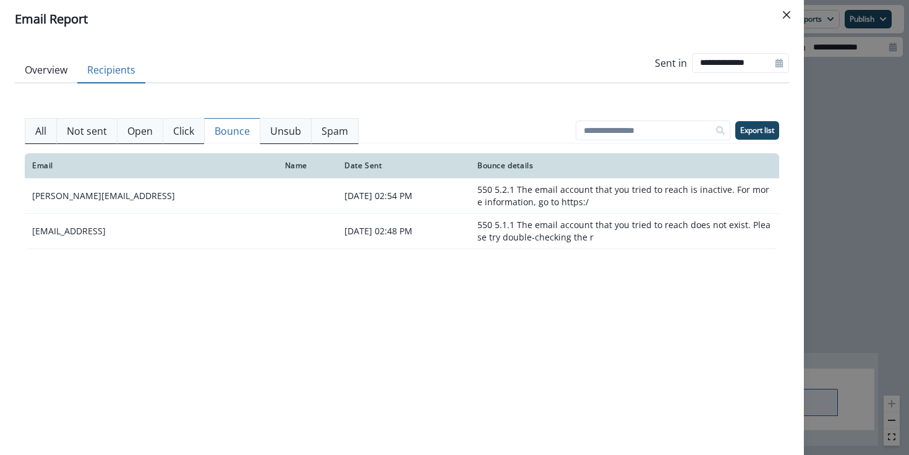
click at [205, 133] on button "Bounce" at bounding box center [232, 131] width 56 height 26
click at [169, 133] on button "Click" at bounding box center [184, 131] width 42 height 26
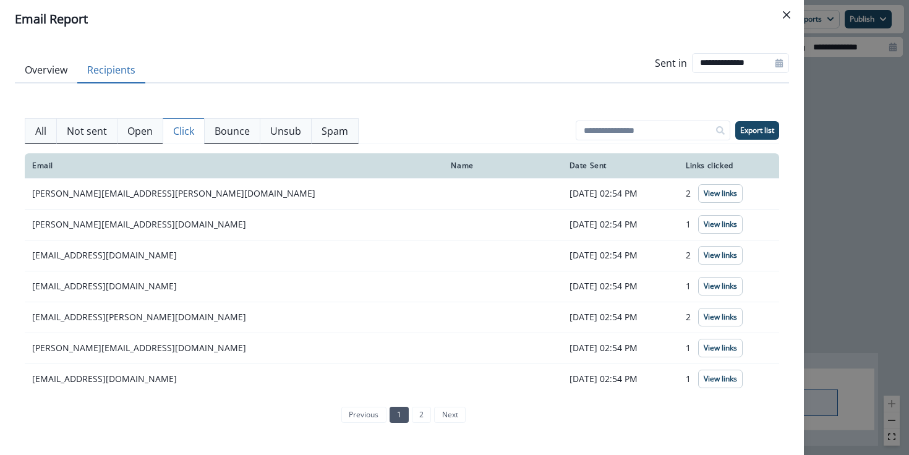
click at [151, 133] on p "Open" at bounding box center [139, 131] width 25 height 15
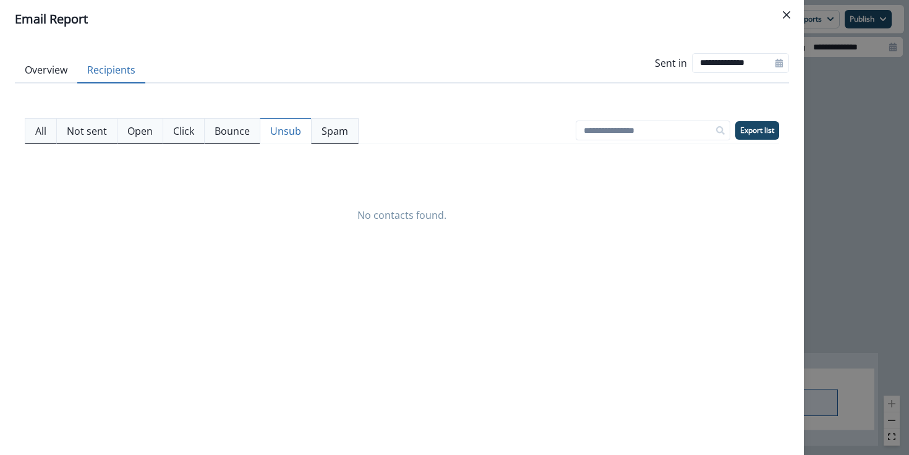
click at [260, 132] on button "Unsub" at bounding box center [286, 131] width 52 height 26
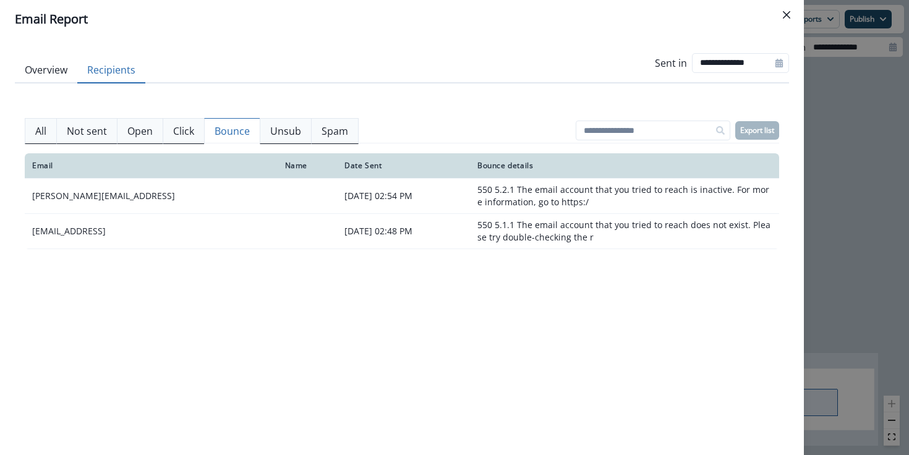
click at [240, 129] on p "Bounce" at bounding box center [231, 131] width 35 height 15
click at [339, 130] on p "Spam" at bounding box center [334, 131] width 27 height 15
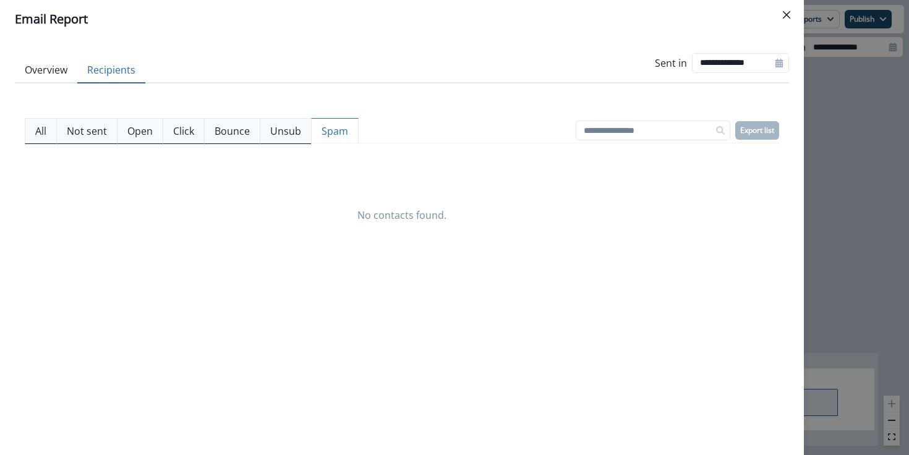
click at [247, 129] on p "Bounce" at bounding box center [231, 131] width 35 height 15
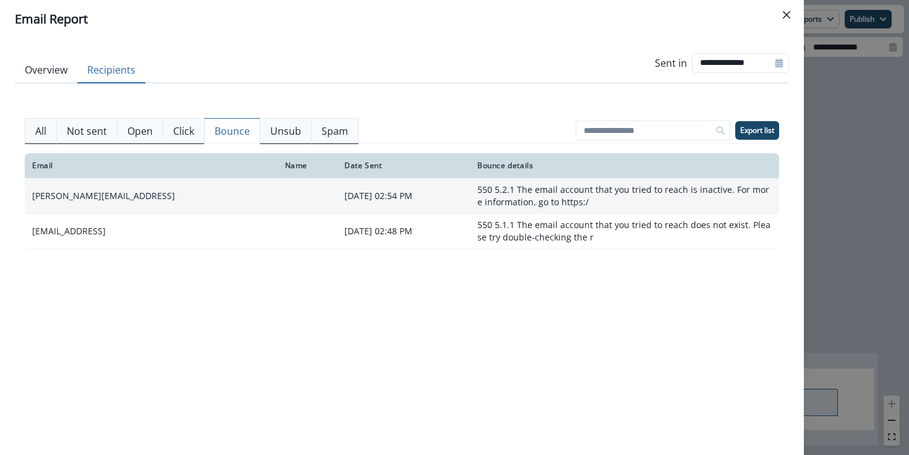
click at [80, 195] on td "[PERSON_NAME][EMAIL_ADDRESS]" at bounding box center [151, 195] width 253 height 35
drag, startPoint x: 80, startPoint y: 195, endPoint x: 106, endPoint y: 195, distance: 25.3
click at [106, 195] on td "[PERSON_NAME][EMAIL_ADDRESS]" at bounding box center [151, 195] width 253 height 35
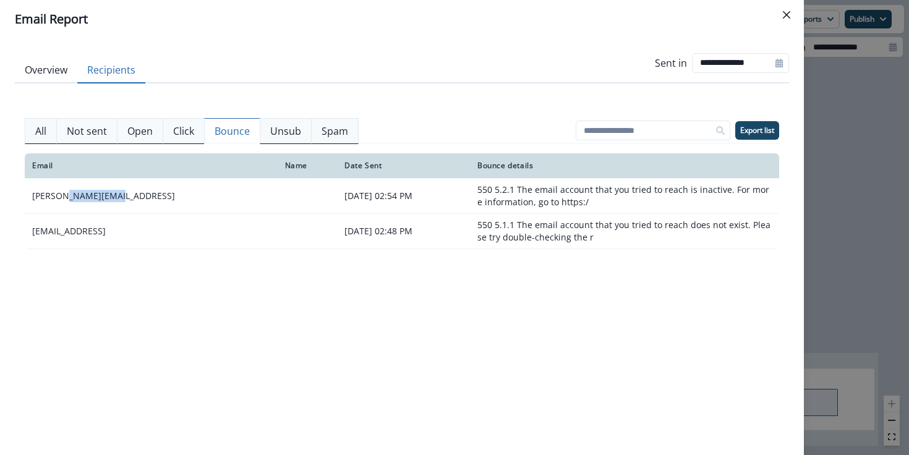
click at [47, 127] on button "All" at bounding box center [41, 131] width 32 height 26
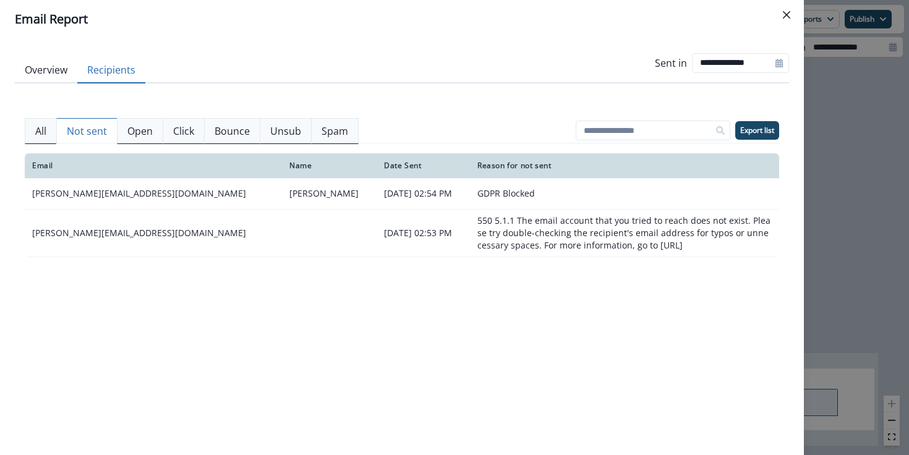
click at [97, 131] on p "Not sent" at bounding box center [87, 131] width 40 height 15
click at [37, 133] on p "All" at bounding box center [40, 131] width 11 height 15
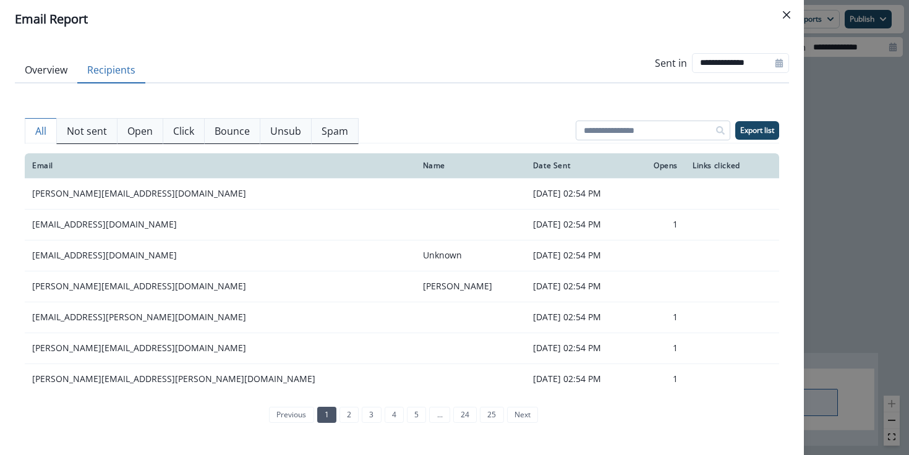
click at [658, 132] on input at bounding box center [652, 131] width 155 height 20
paste input "**********"
type input "**********"
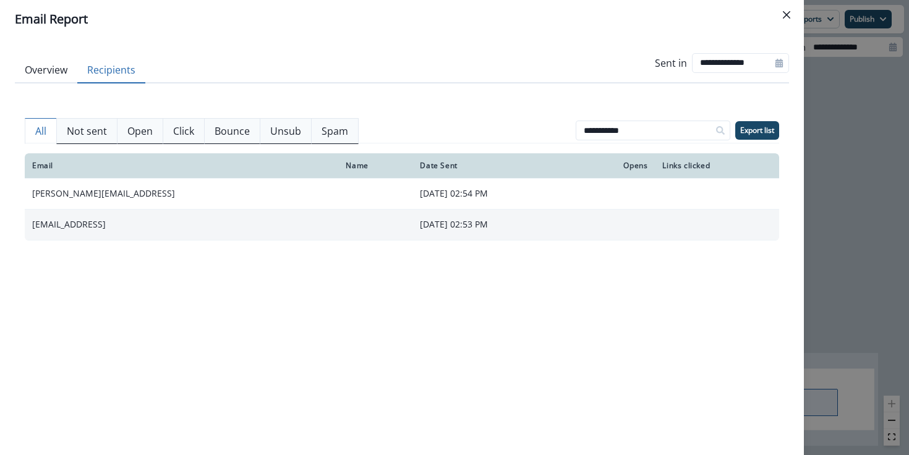
click at [420, 225] on p "[DATE] 02:53 PM" at bounding box center [495, 224] width 150 height 12
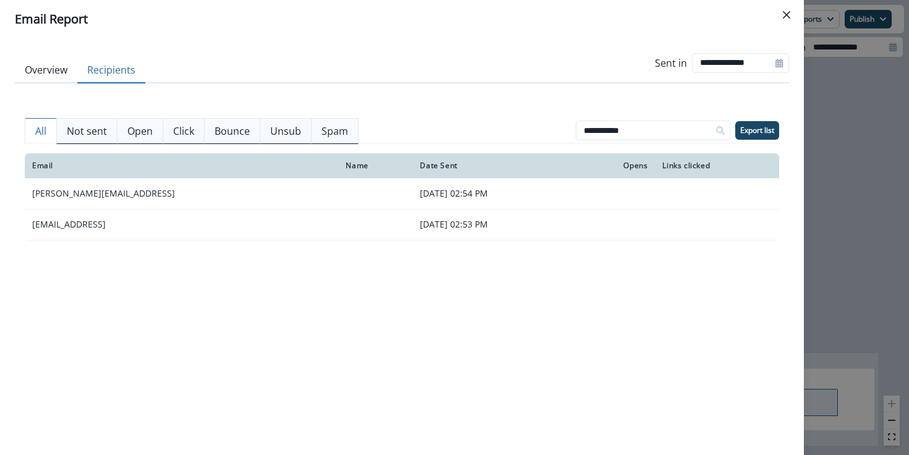
click at [111, 131] on button "Not sent" at bounding box center [86, 131] width 61 height 26
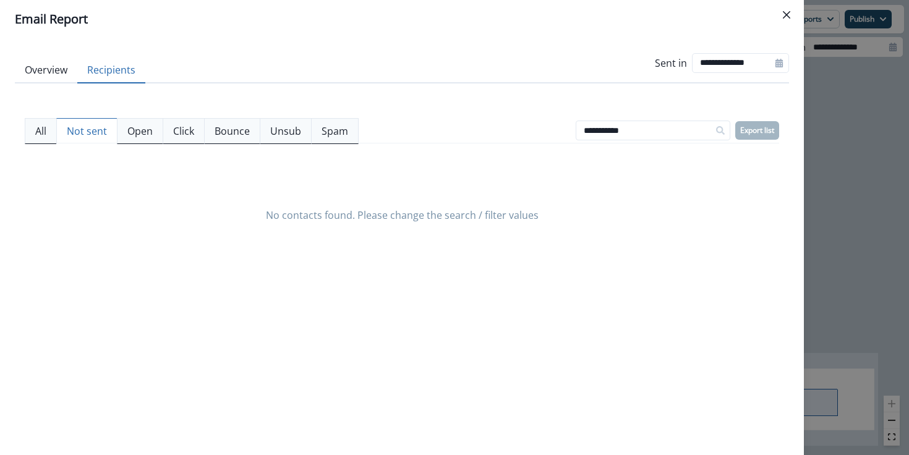
click at [129, 131] on p "Open" at bounding box center [139, 131] width 25 height 15
click at [72, 133] on p "Not sent" at bounding box center [87, 131] width 40 height 15
click at [695, 126] on input "**********" at bounding box center [652, 131] width 155 height 20
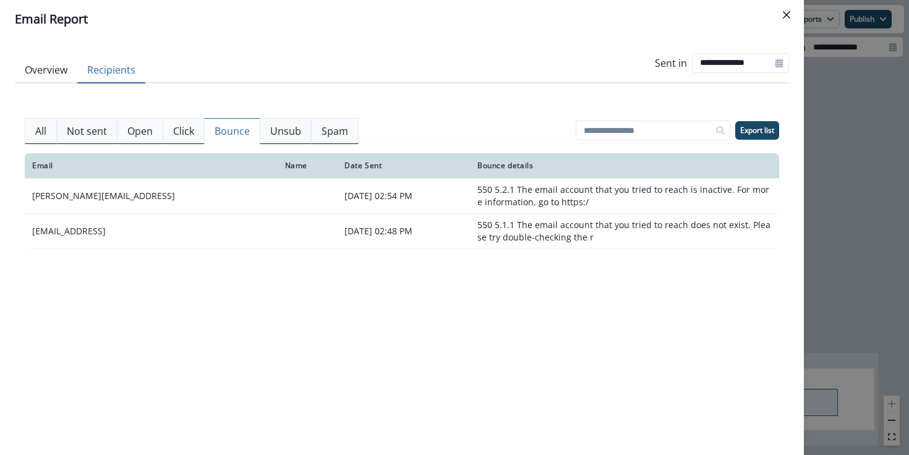
click at [249, 136] on button "Bounce" at bounding box center [232, 131] width 56 height 26
click at [46, 129] on p "All" at bounding box center [40, 131] width 11 height 15
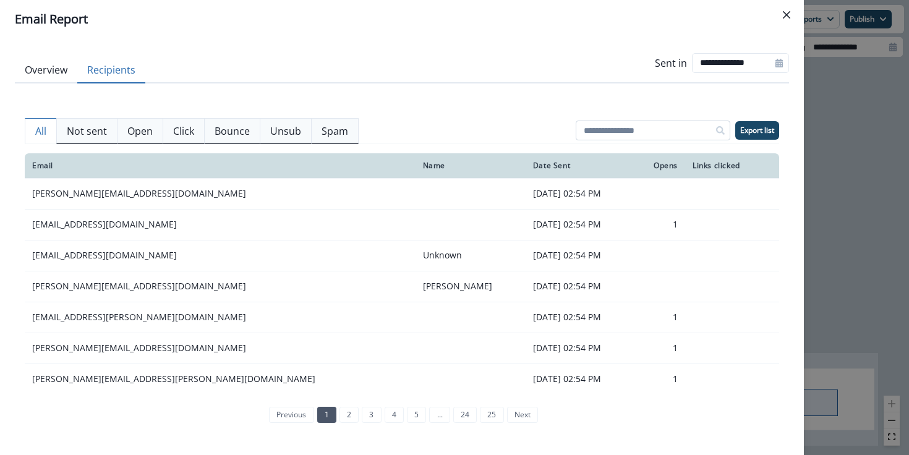
click at [672, 132] on input at bounding box center [652, 131] width 155 height 20
type input "*******"
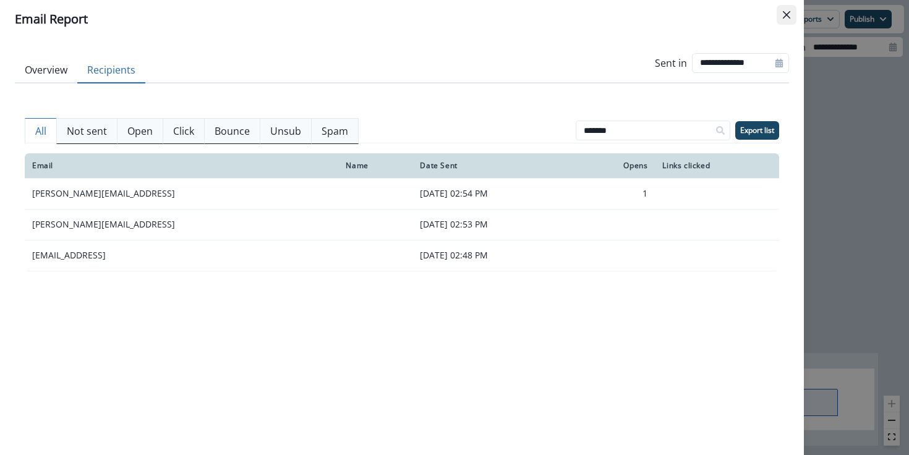
click at [794, 14] on button "Close" at bounding box center [786, 15] width 20 height 20
